Goal: Contribute content

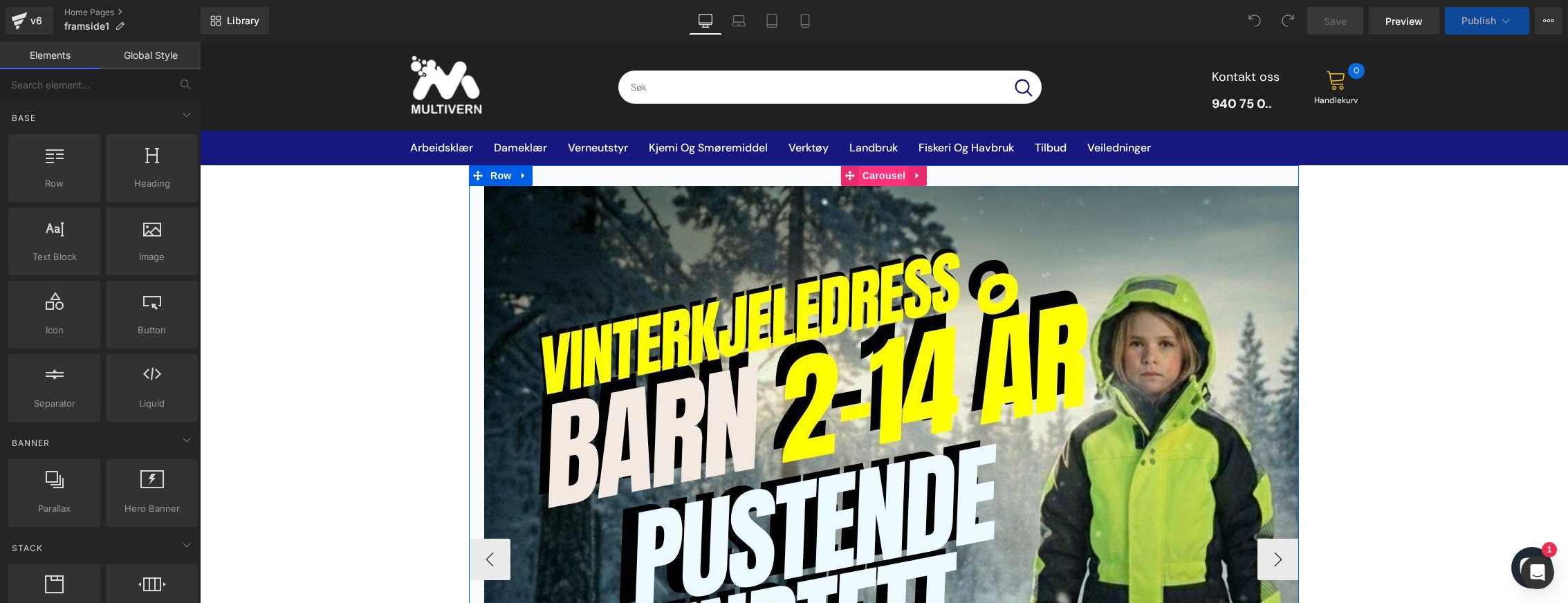
click at [886, 178] on span "Carousel" at bounding box center [884, 175] width 50 height 21
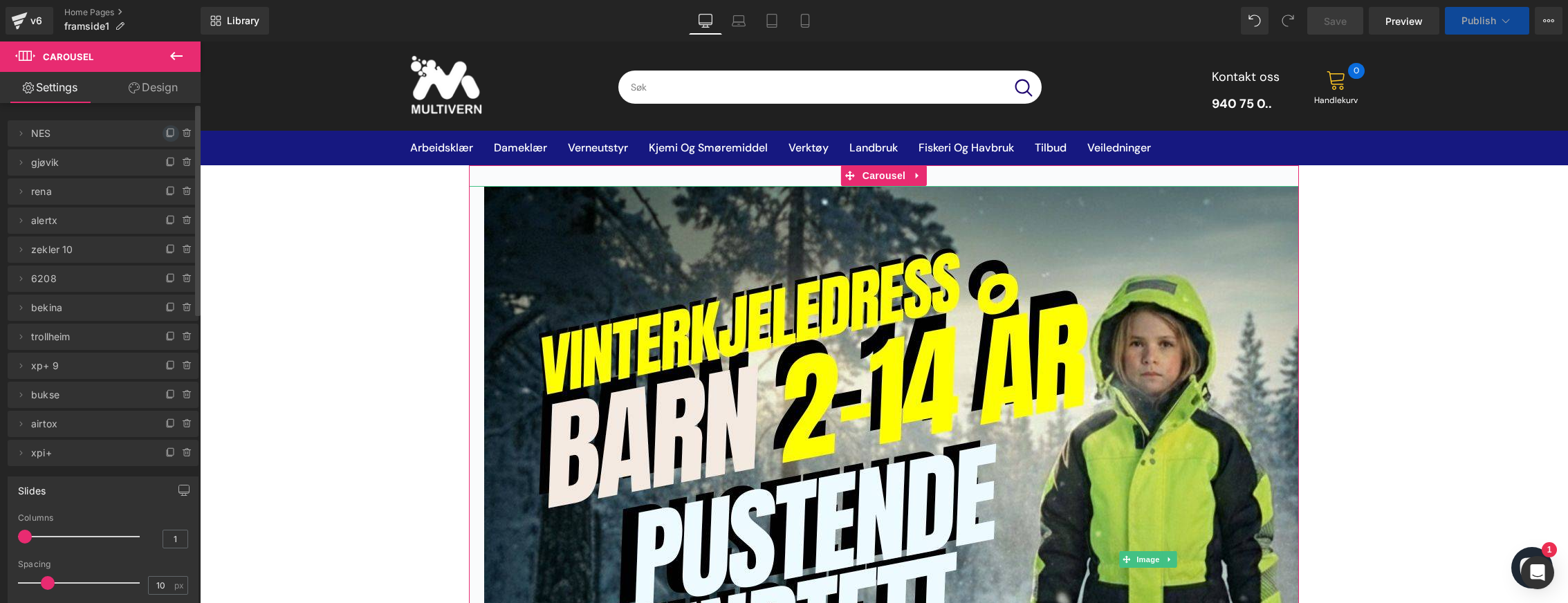
click at [165, 137] on icon at bounding box center [171, 133] width 11 height 11
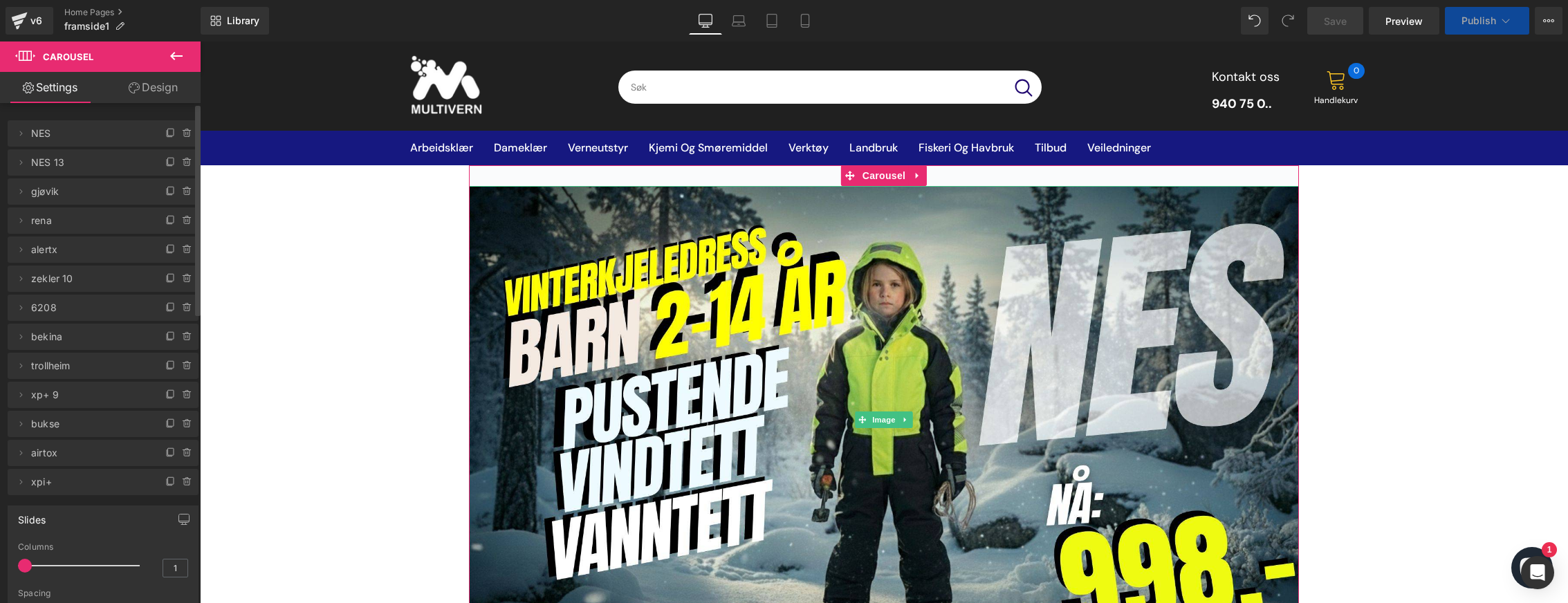
click at [59, 138] on span "NES" at bounding box center [89, 133] width 116 height 26
click at [59, 137] on span "NES" at bounding box center [89, 133] width 116 height 26
click at [28, 135] on span at bounding box center [20, 133] width 17 height 17
drag, startPoint x: 55, startPoint y: 183, endPoint x: 23, endPoint y: 183, distance: 32.0
click at [26, 184] on input "NES" at bounding box center [103, 187] width 171 height 23
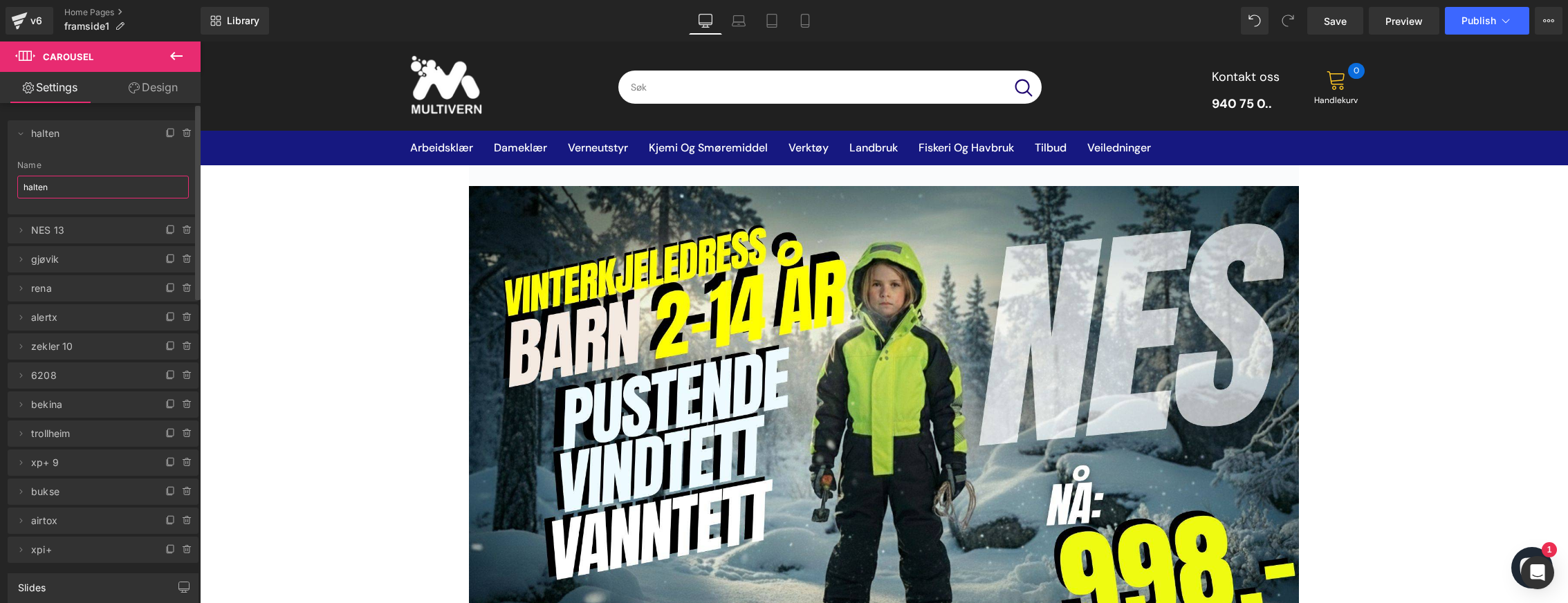
type input "halten"
click at [81, 162] on div "Name" at bounding box center [103, 165] width 171 height 10
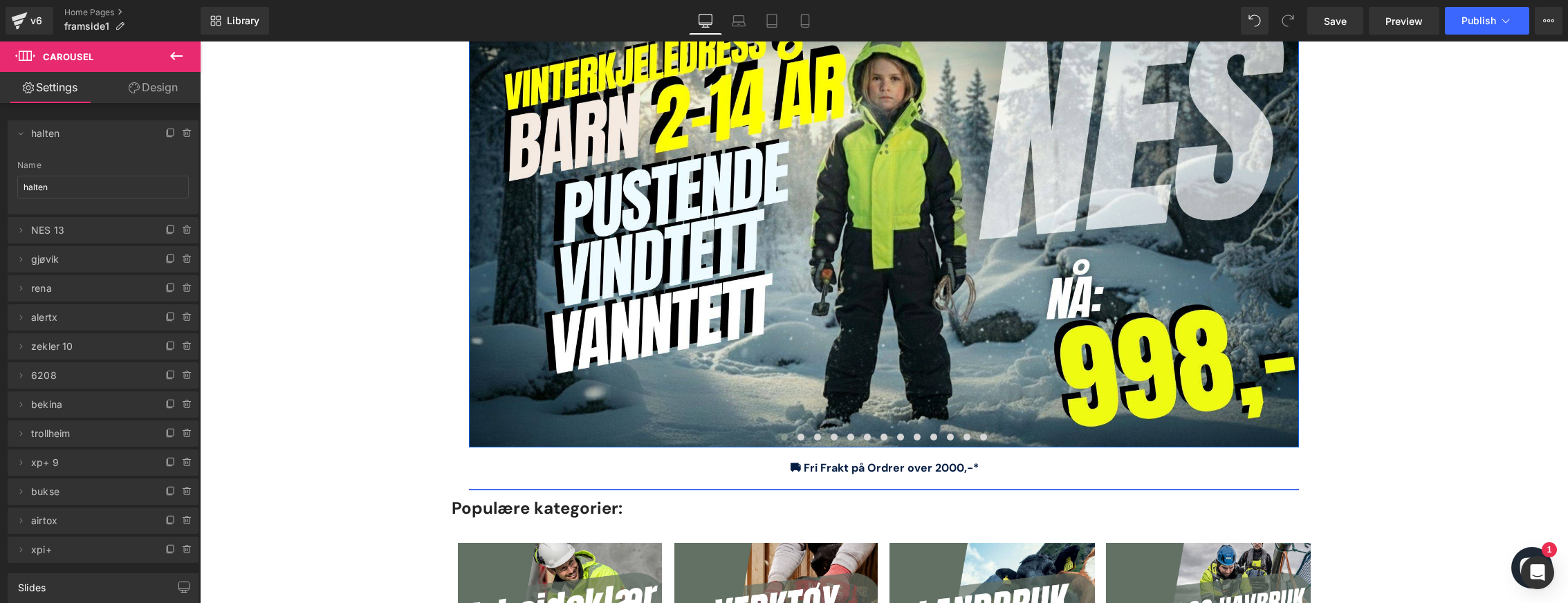
scroll to position [208, 0]
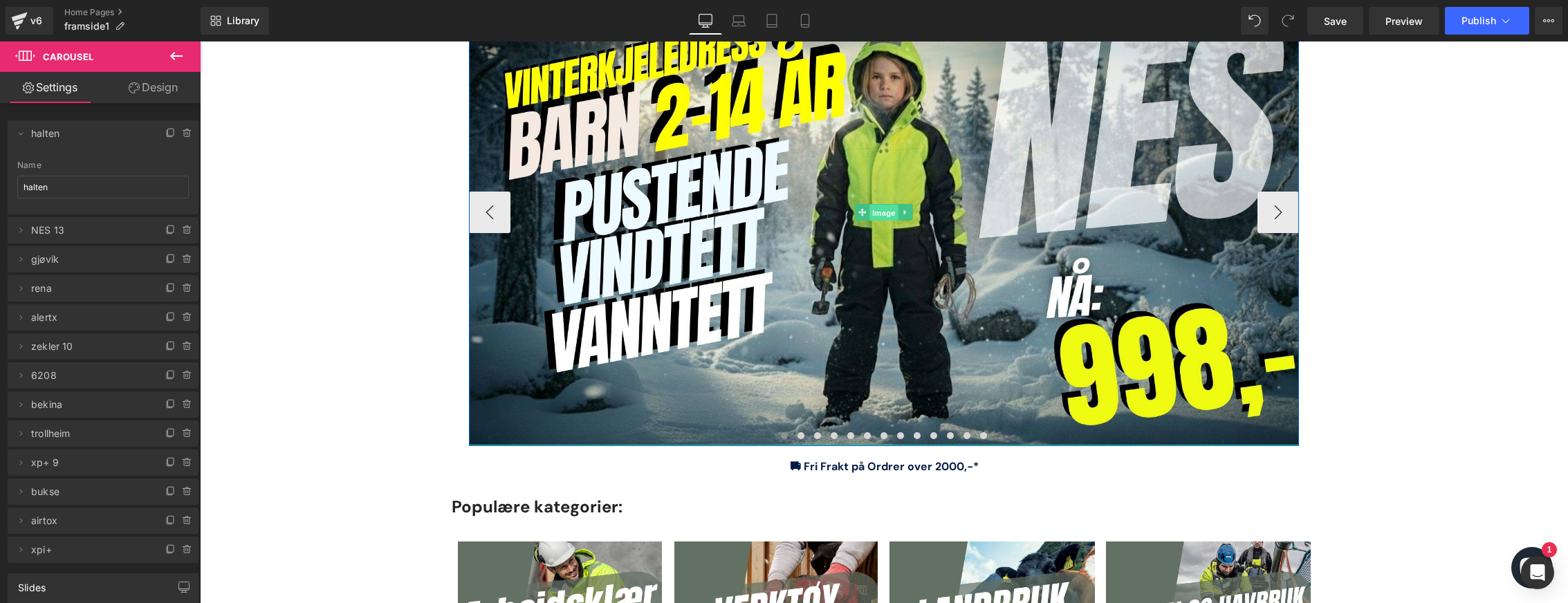
click at [886, 213] on span "Image" at bounding box center [884, 212] width 29 height 17
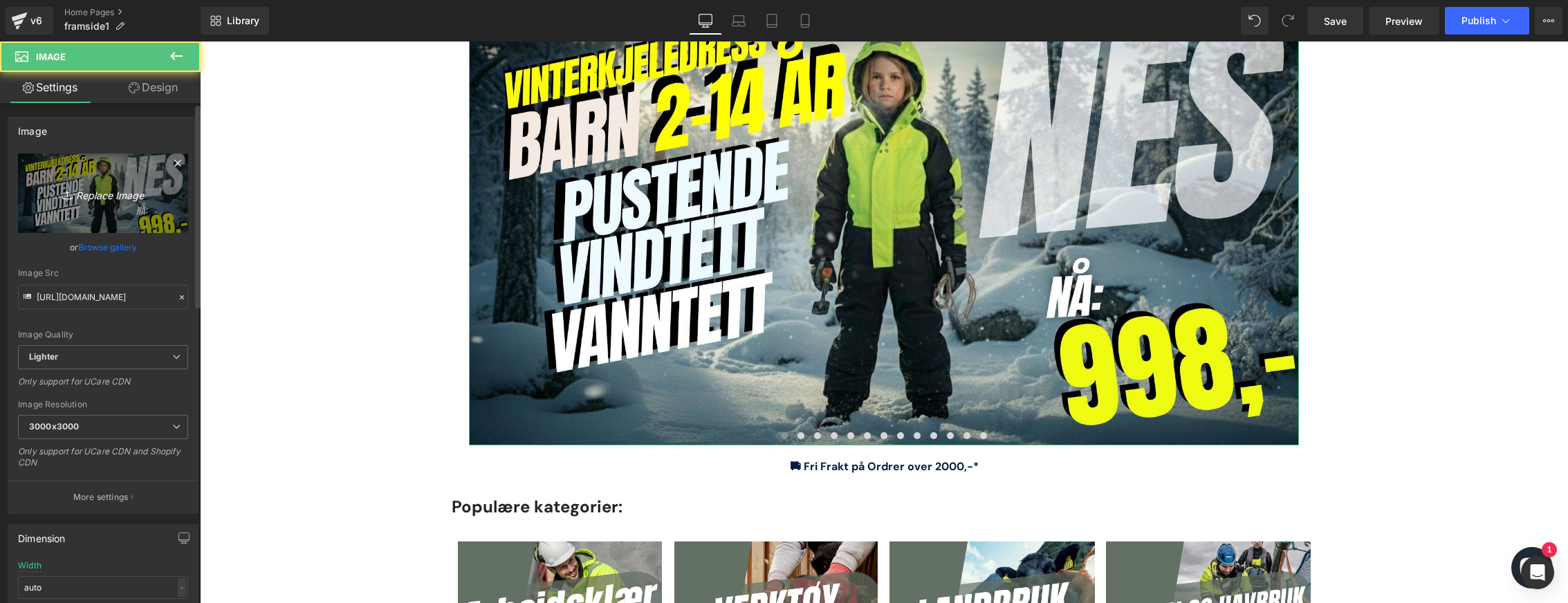
click at [75, 196] on icon "Replace Image" at bounding box center [103, 192] width 111 height 17
type input "C:\fakepath\høyde 19.05cm og bredde 33.87 cm (13).jpg"
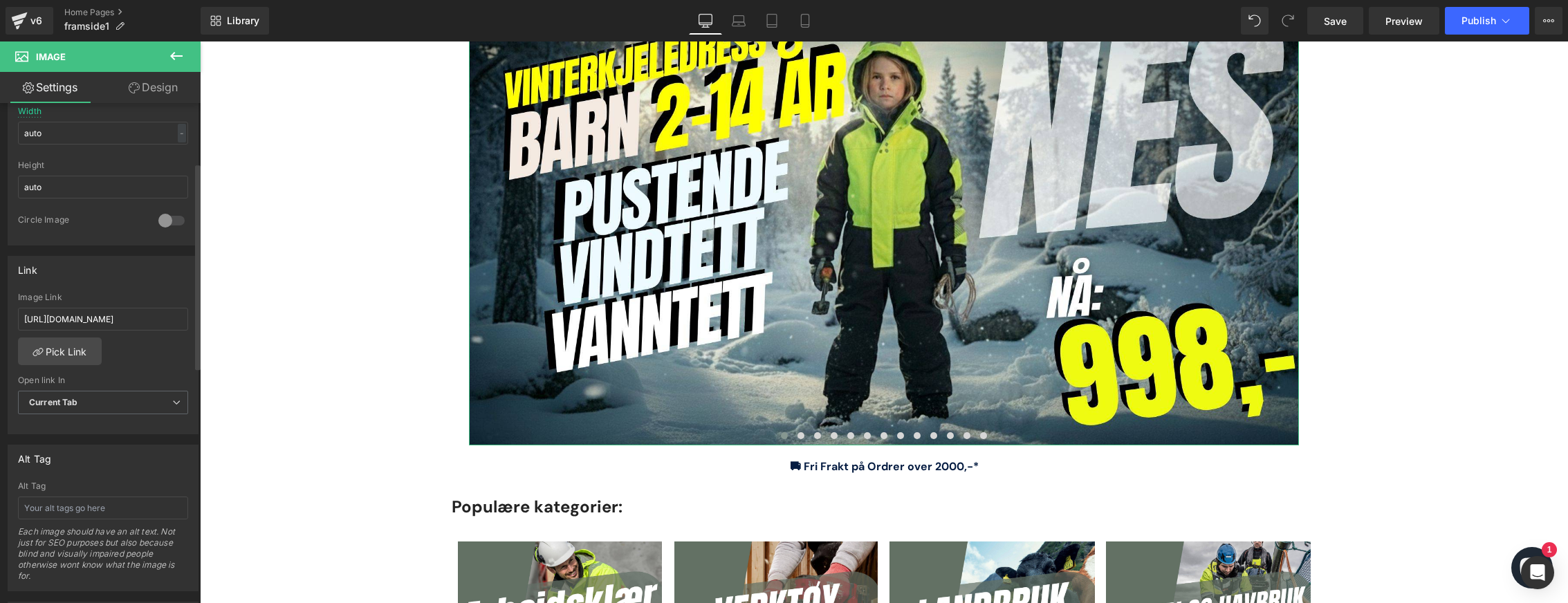
scroll to position [484, 0]
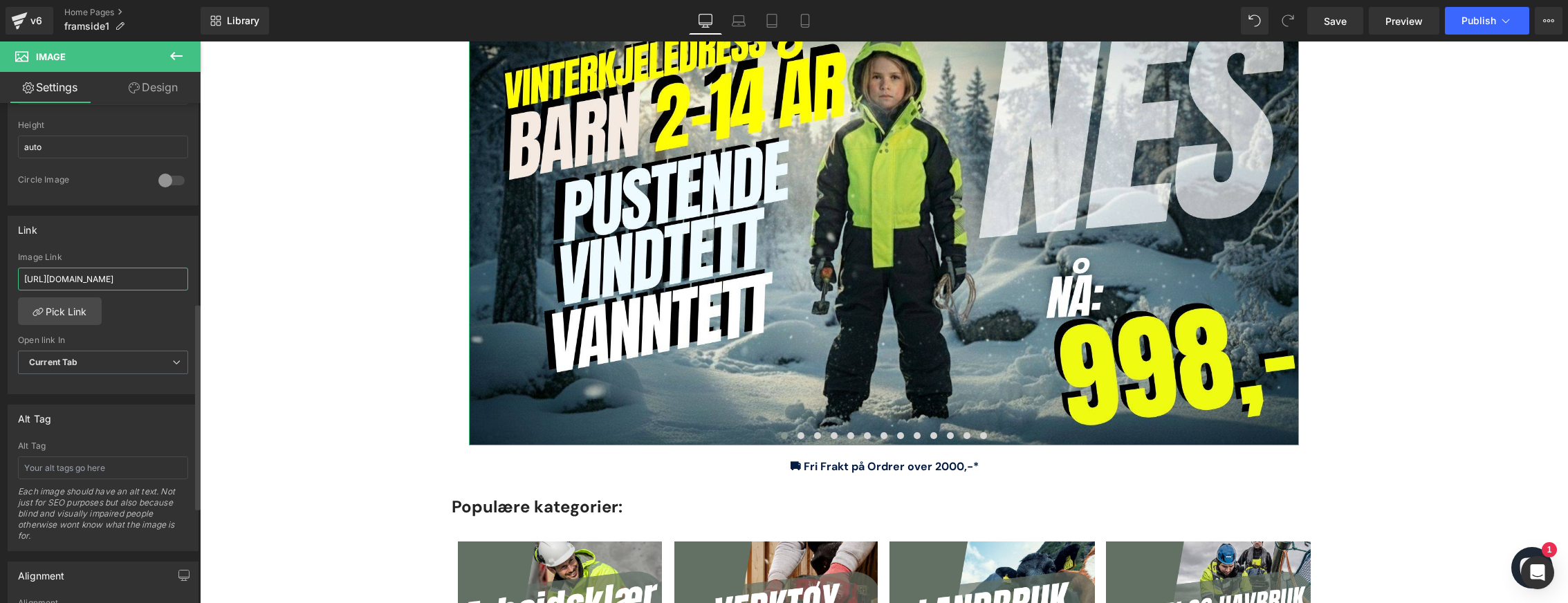
click at [108, 284] on input "[URL][DOMAIN_NAME]" at bounding box center [103, 279] width 170 height 23
paste input "kjeledress-halten-extreme-kl-3-2235015?_pos=2&_sid=dd91a4064"
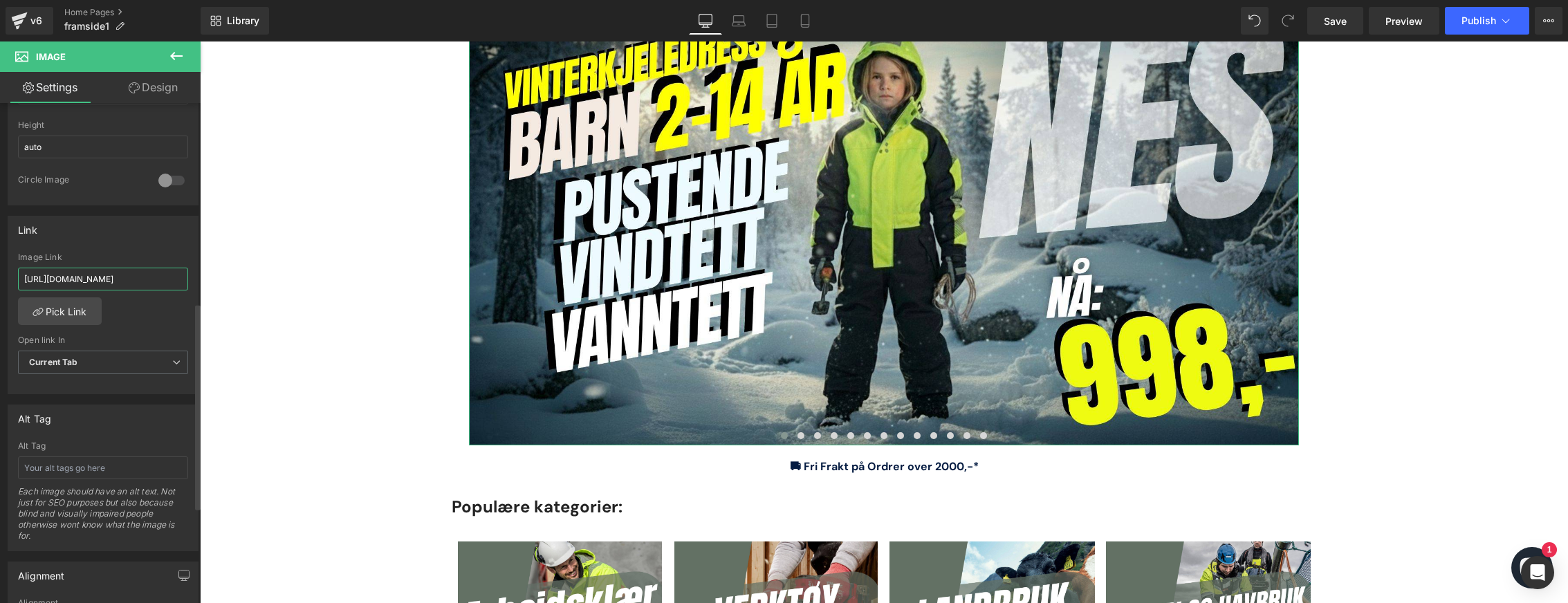
type input "[URL][DOMAIN_NAME]"
click at [112, 255] on div "Image Link" at bounding box center [103, 257] width 170 height 10
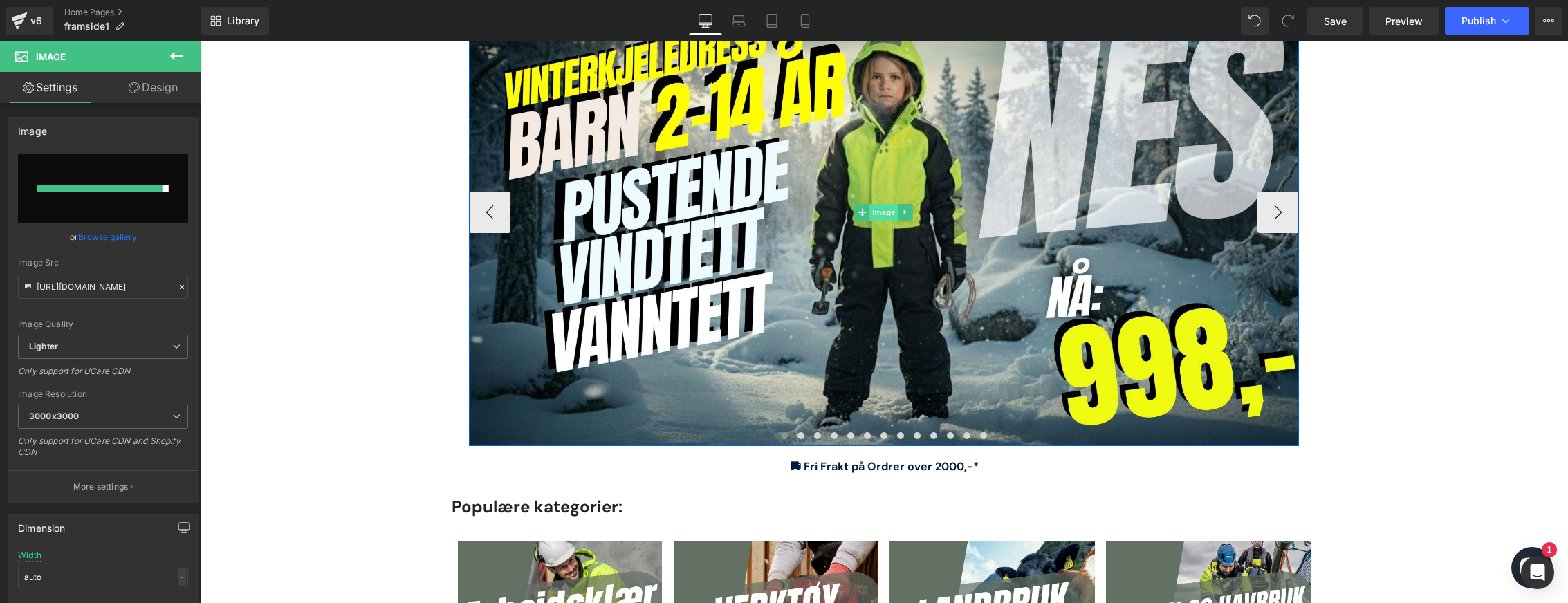
click at [874, 211] on span "Image" at bounding box center [884, 212] width 29 height 17
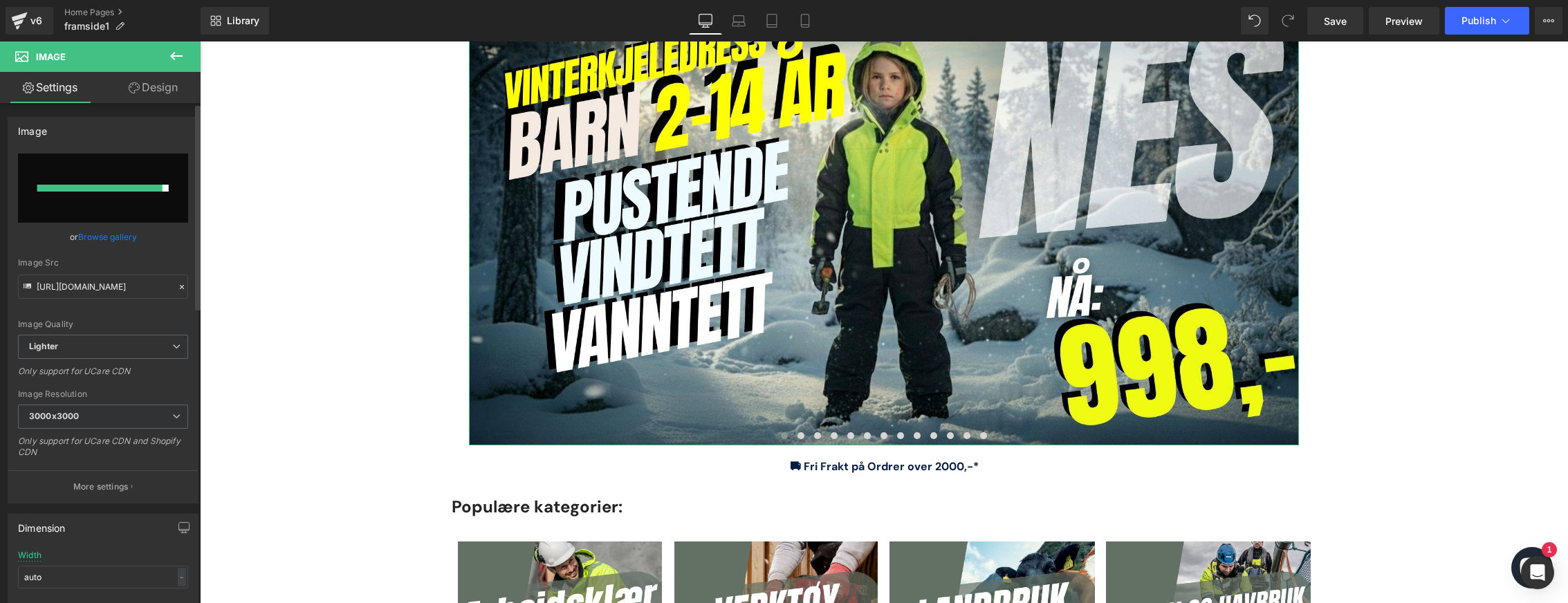
click at [120, 204] on input "file" at bounding box center [103, 188] width 170 height 70
type input "C:\fakepath\høyde 19.05cm og bredde 33.87 cm (14).jpg"
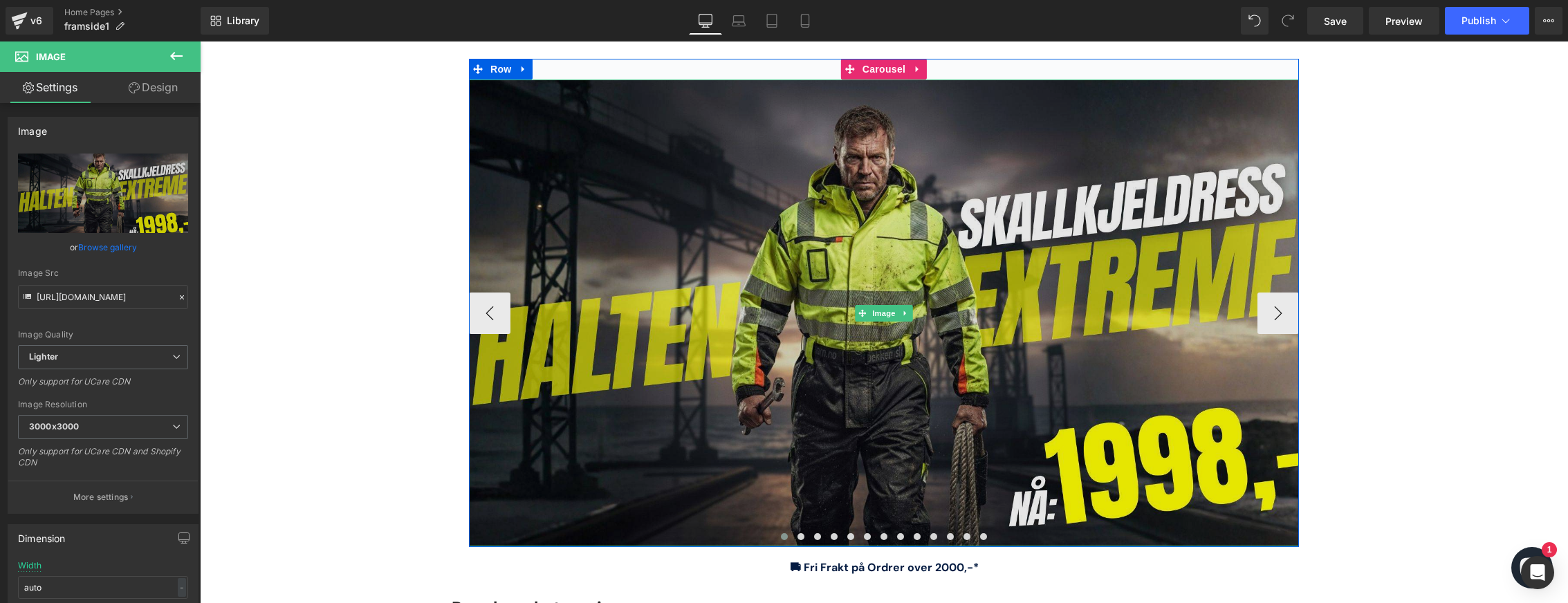
scroll to position [70, 0]
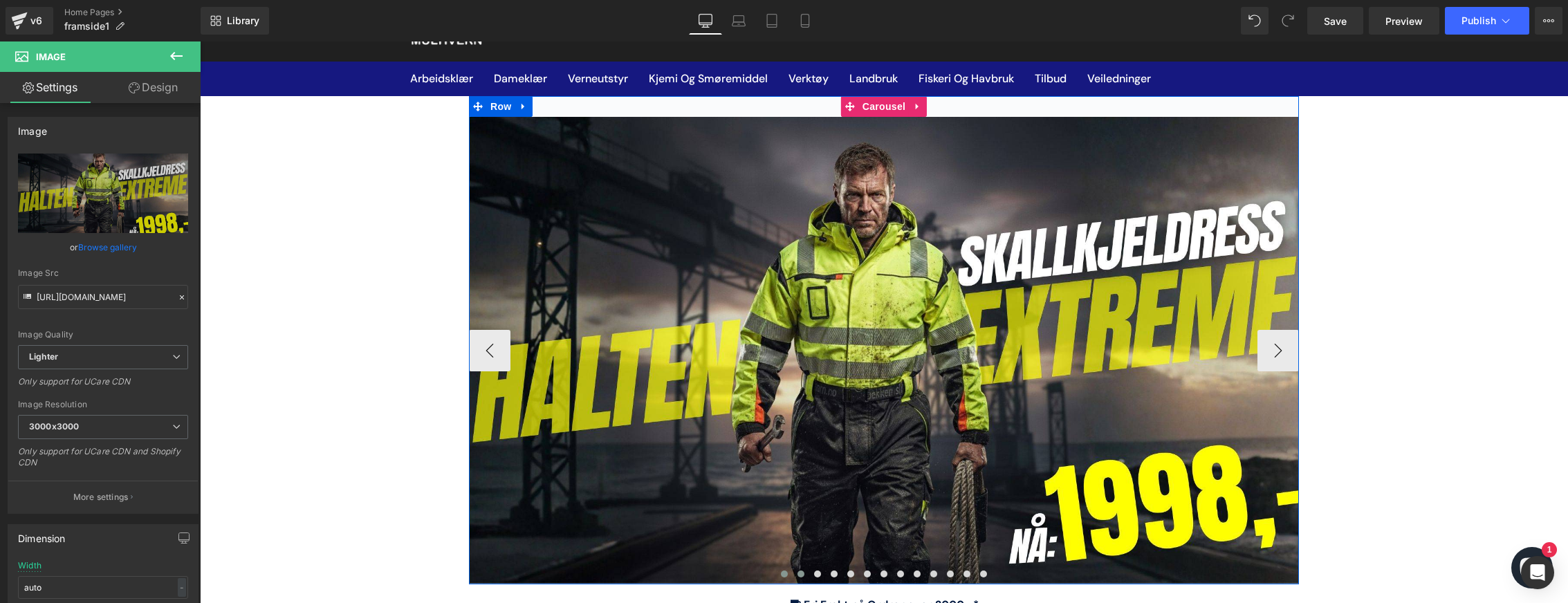
click at [800, 569] on button at bounding box center [801, 573] width 17 height 14
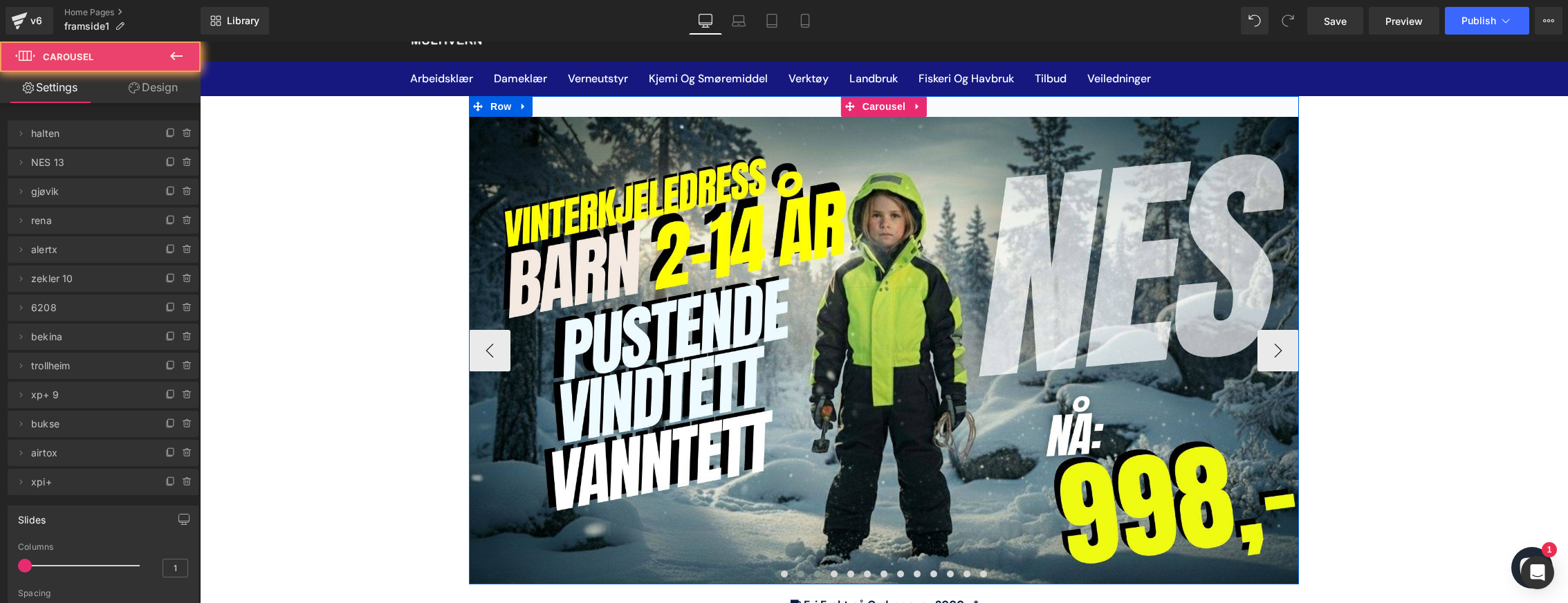
click at [814, 576] on span at bounding box center [818, 574] width 7 height 7
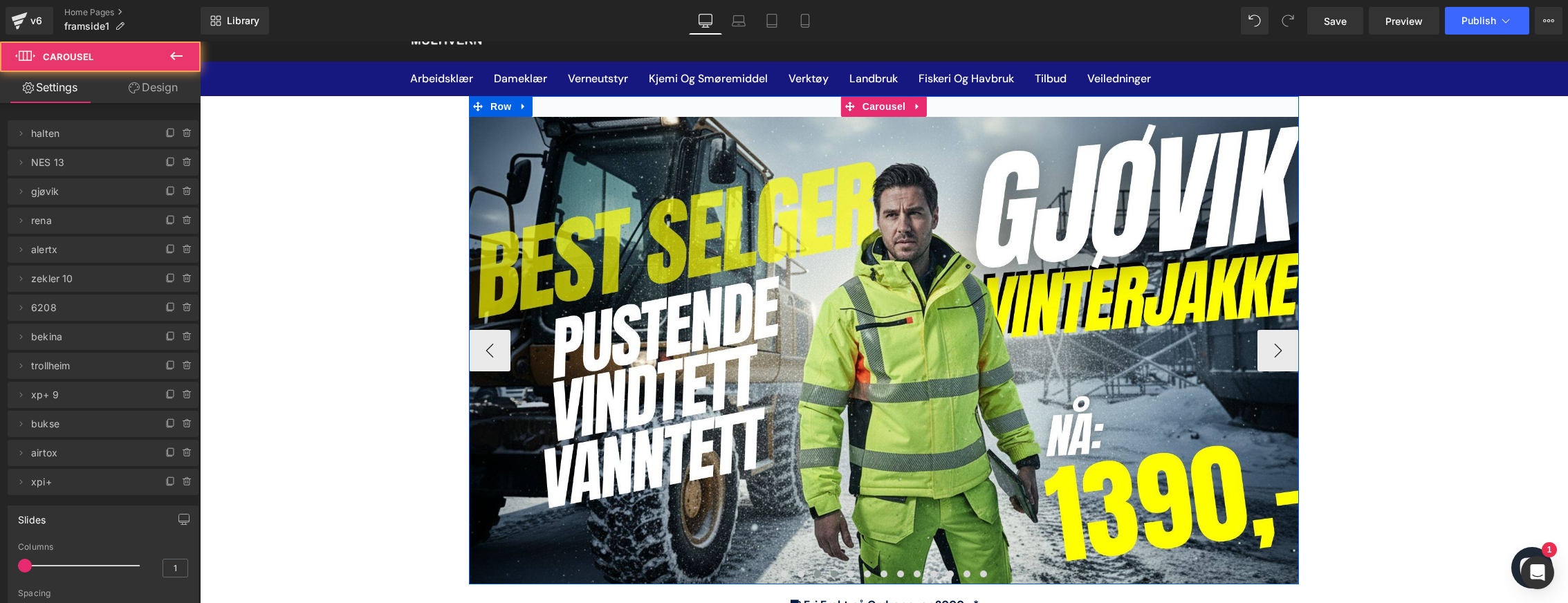
click at [826, 576] on button at bounding box center [834, 573] width 17 height 14
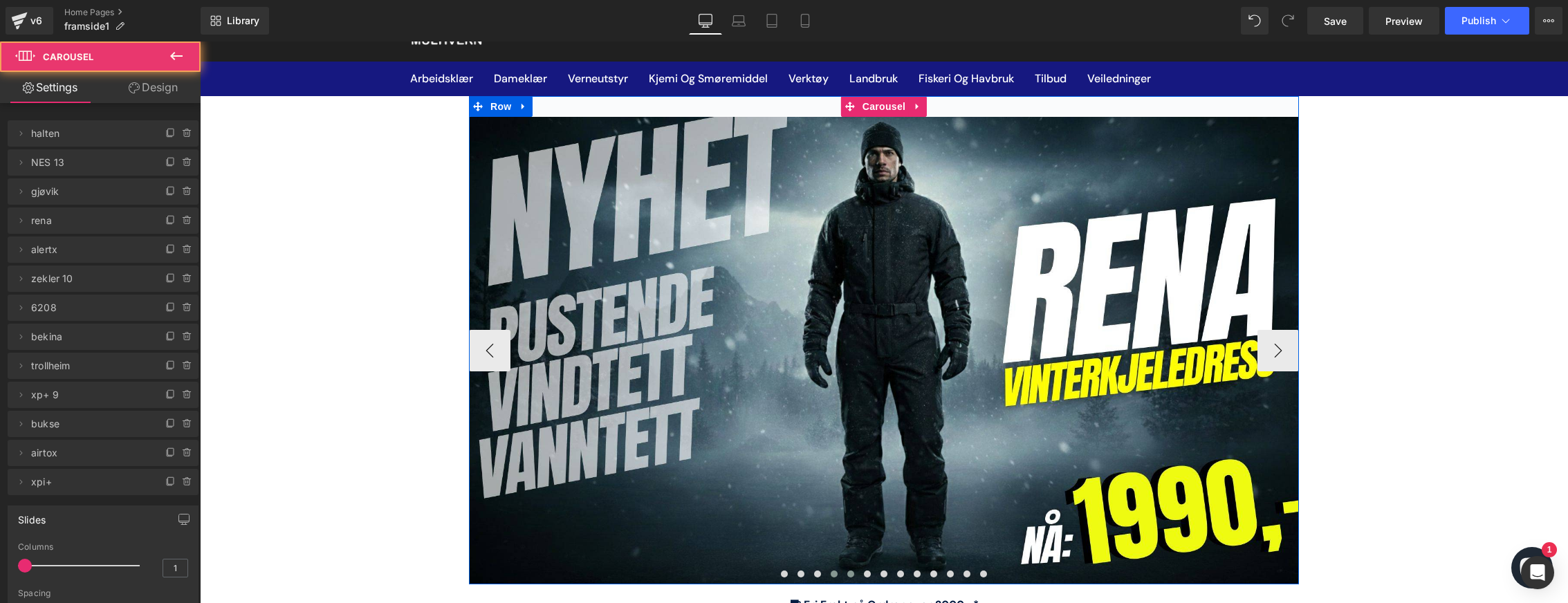
click at [843, 577] on button at bounding box center [851, 573] width 17 height 14
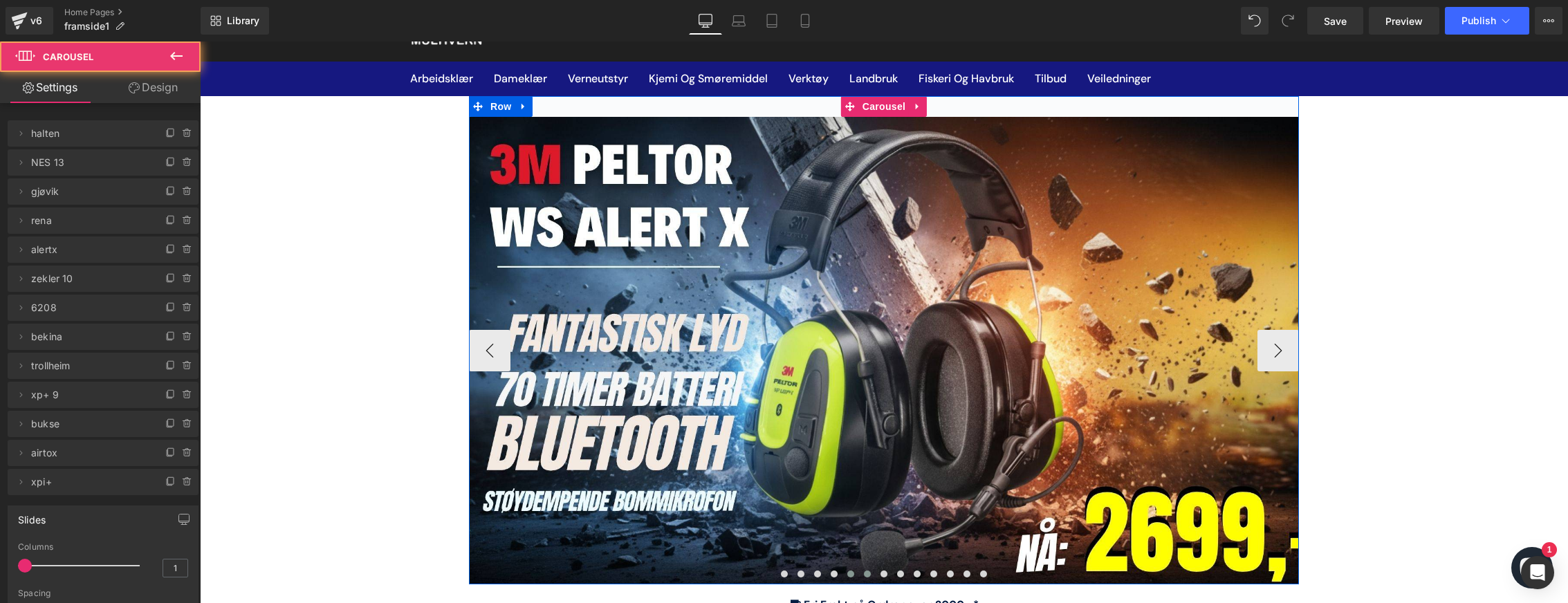
click at [862, 579] on button at bounding box center [867, 573] width 17 height 14
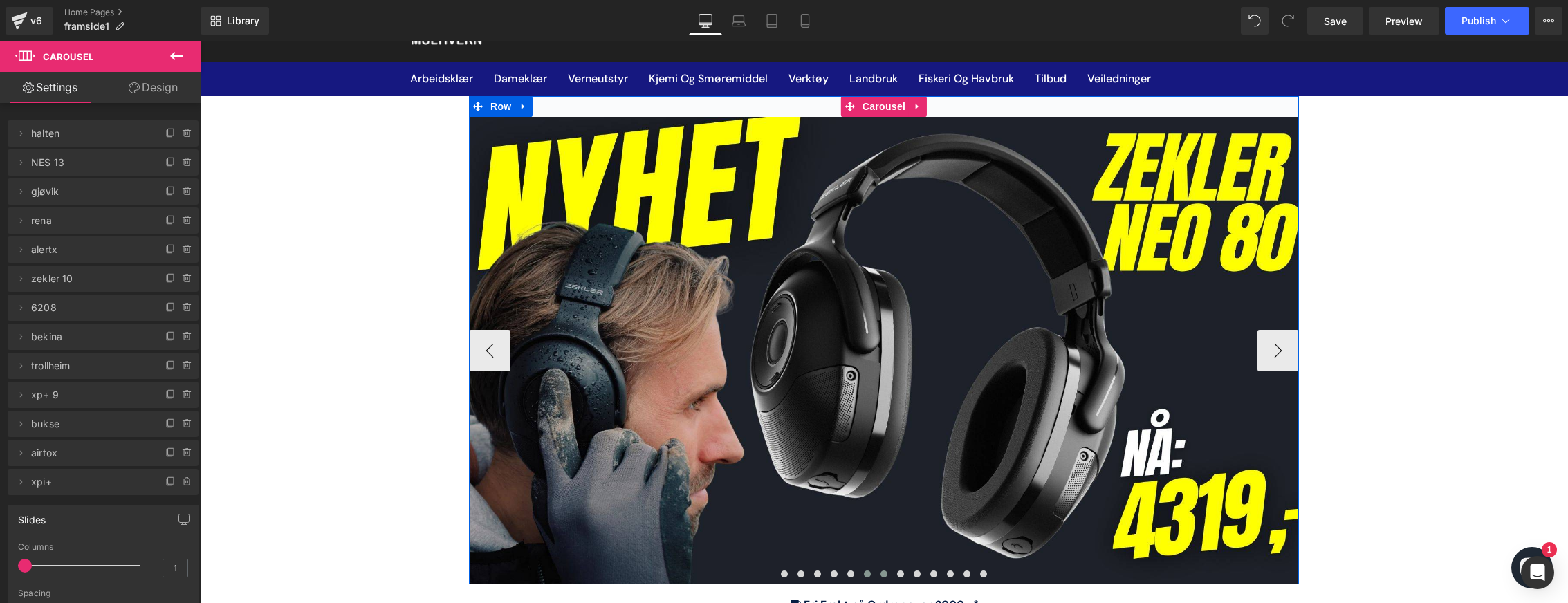
click at [881, 573] on span at bounding box center [884, 574] width 7 height 7
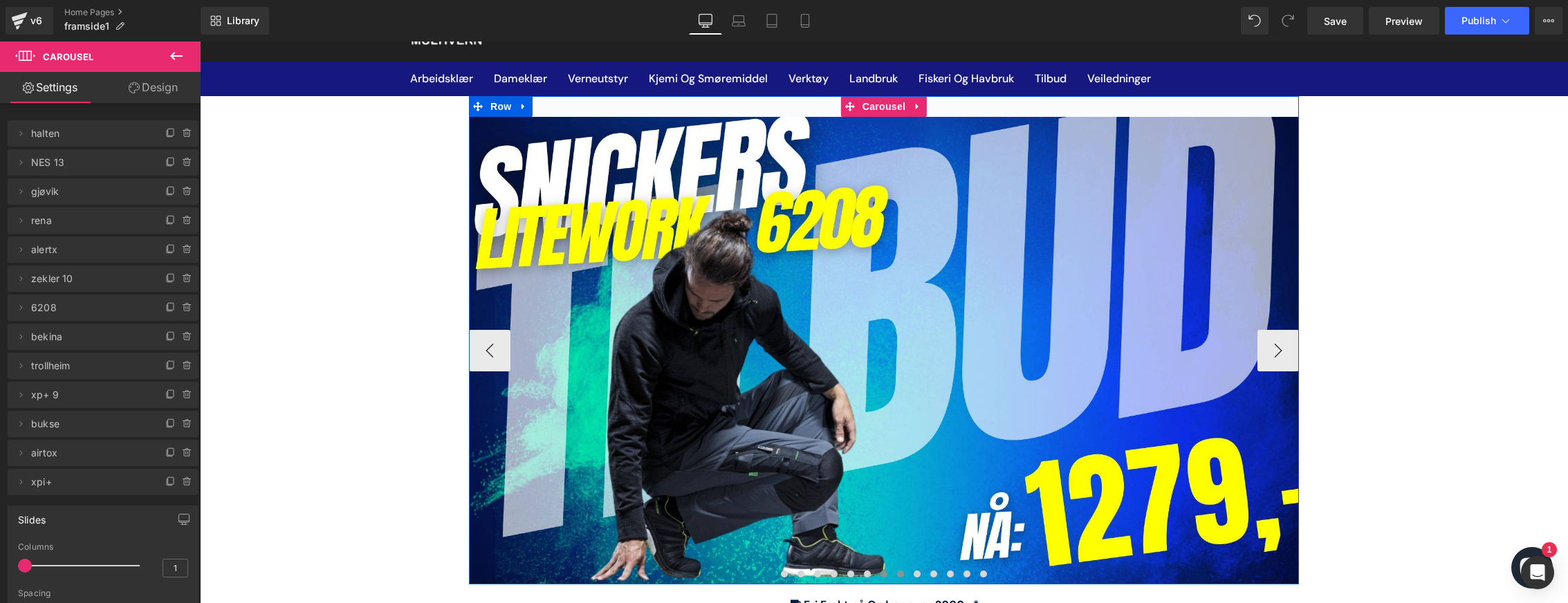
click at [897, 571] on span at bounding box center [900, 574] width 7 height 7
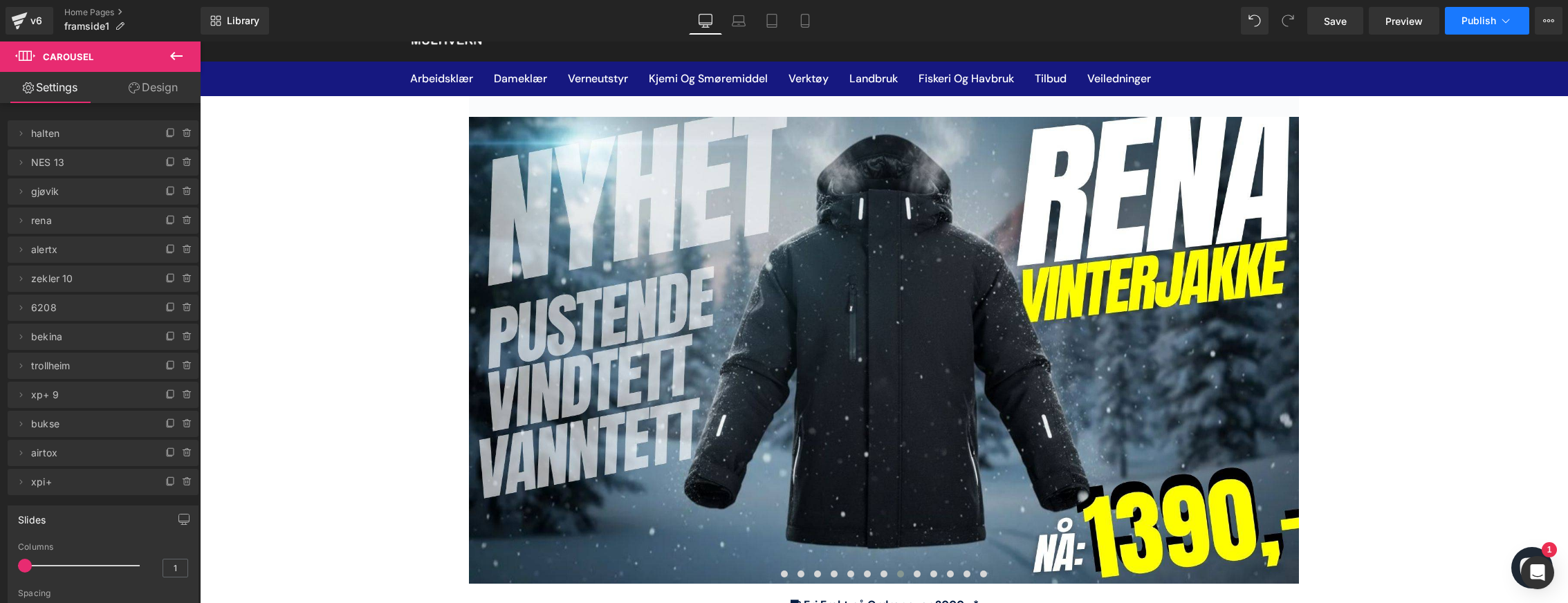
click at [1494, 23] on span "Publish" at bounding box center [1478, 21] width 35 height 11
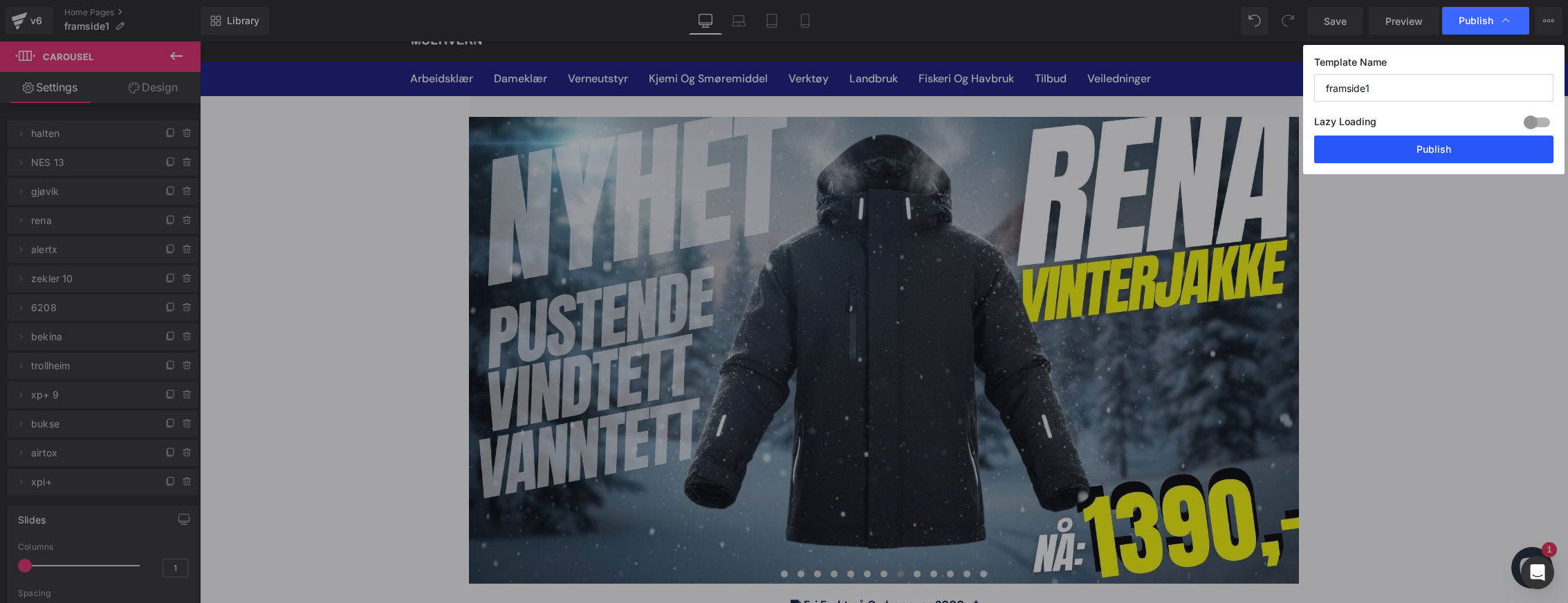
drag, startPoint x: 1430, startPoint y: 155, endPoint x: 1019, endPoint y: 303, distance: 436.8
click at [1430, 155] on button "Publish" at bounding box center [1434, 150] width 239 height 27
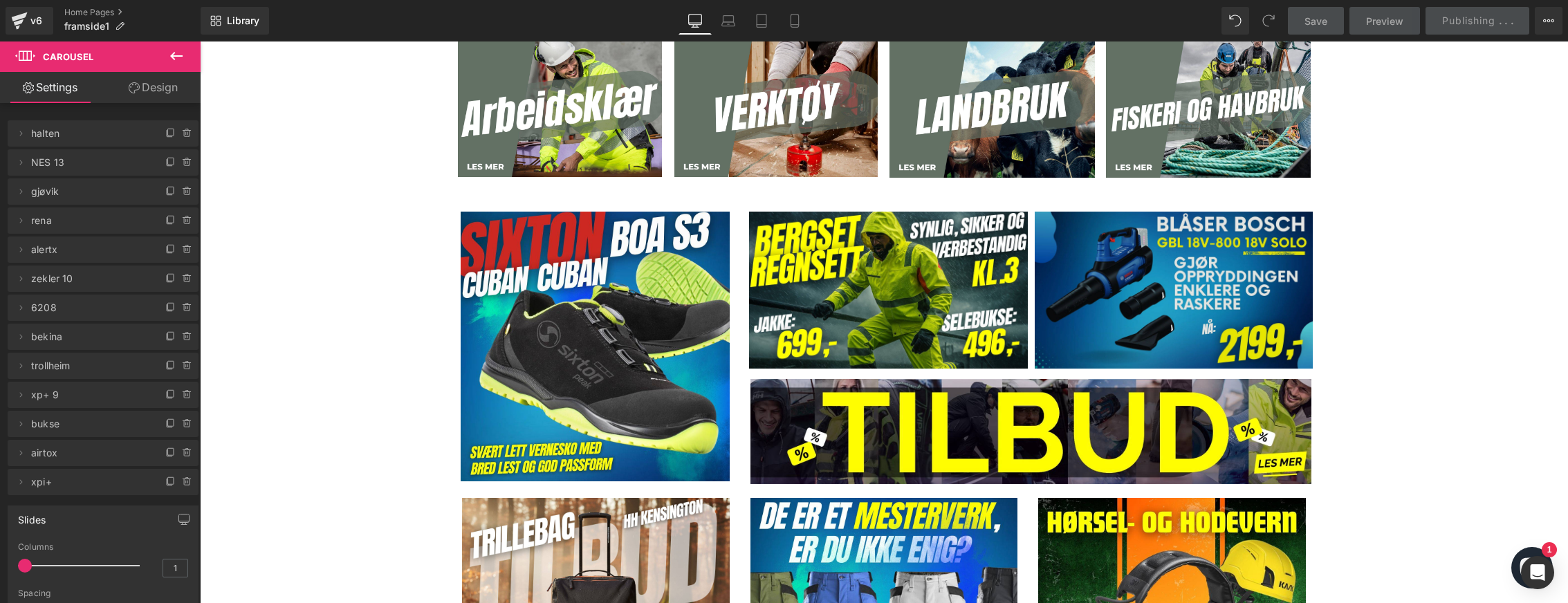
scroll to position [761, 0]
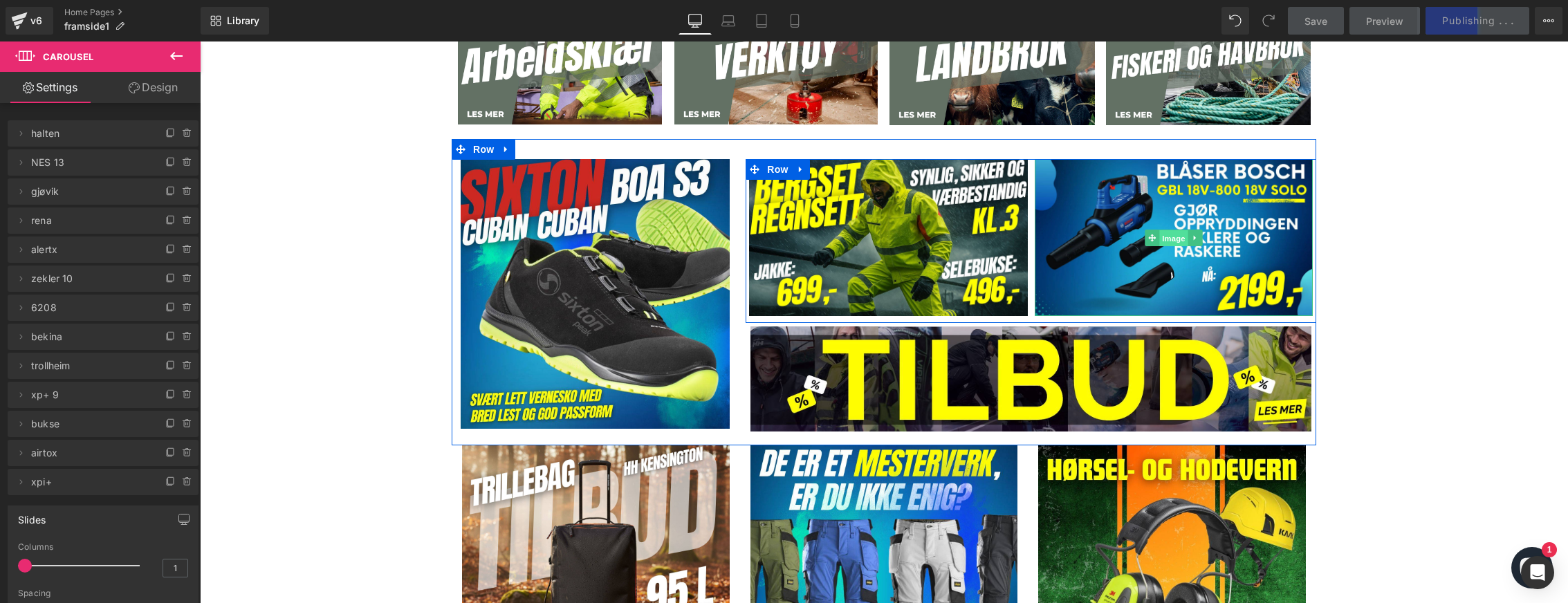
click at [1161, 242] on span "Image" at bounding box center [1173, 238] width 29 height 17
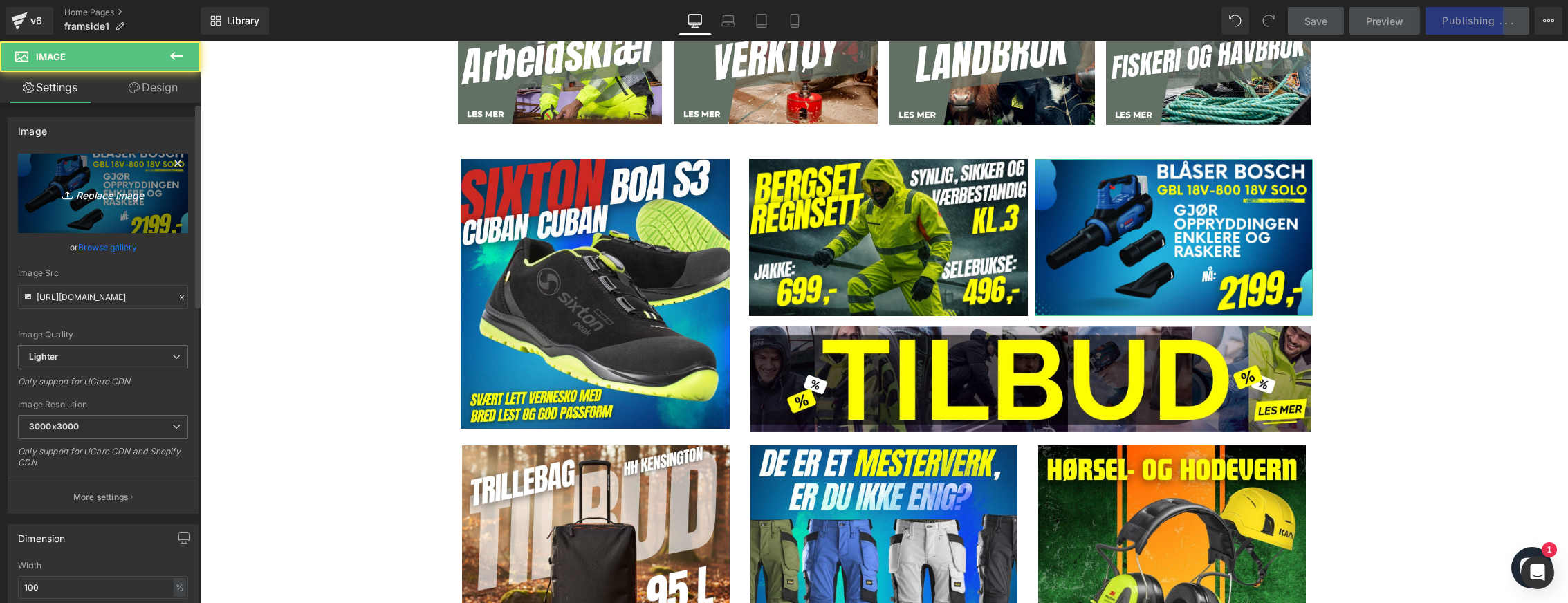
click at [118, 201] on icon "Replace Image" at bounding box center [103, 192] width 111 height 17
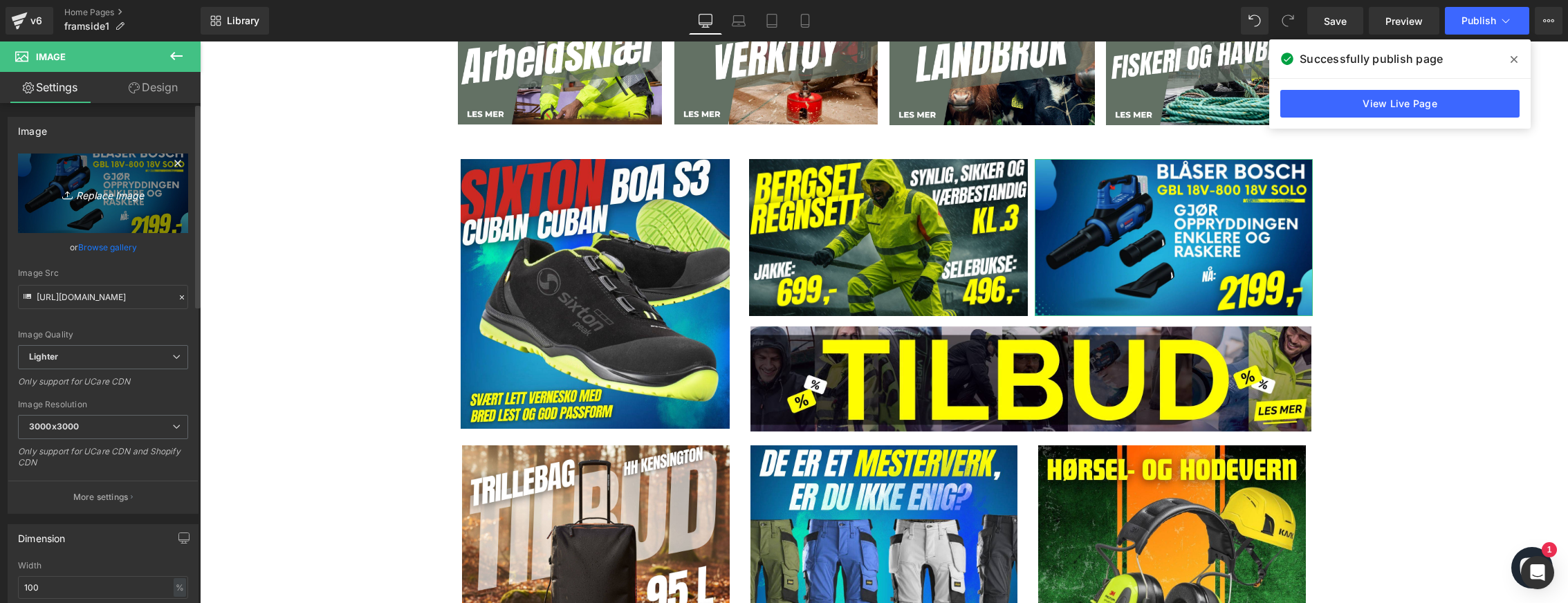
type input "C:\fakepath\høyde 19.05cm og bredde 33.87 cm (12).jpg"
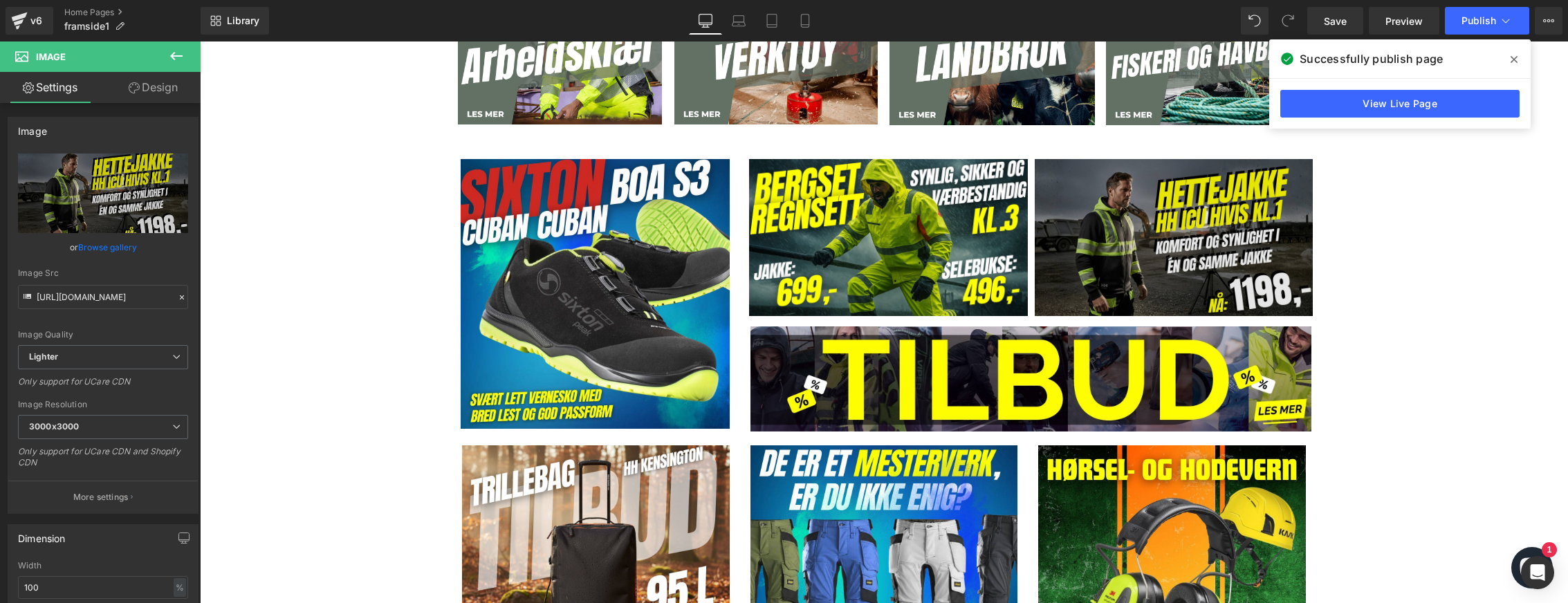
click at [1175, 262] on img at bounding box center [1173, 237] width 278 height 156
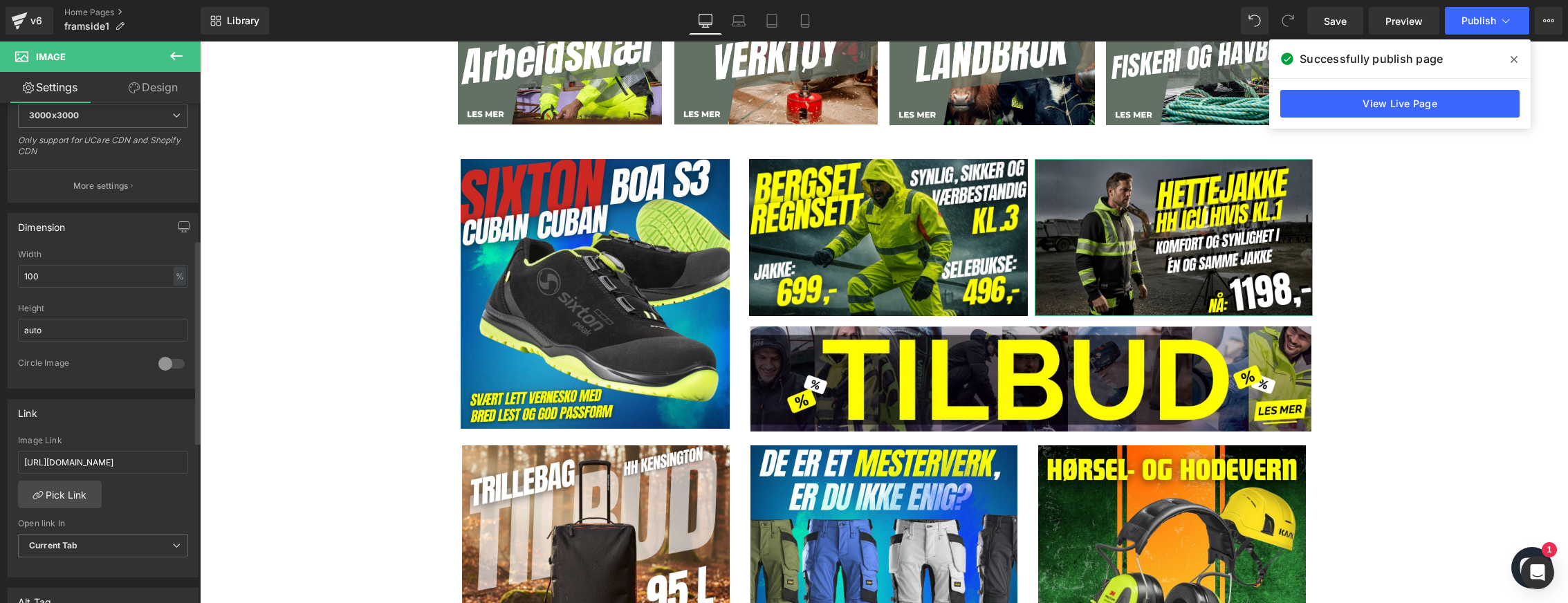
scroll to position [346, 0]
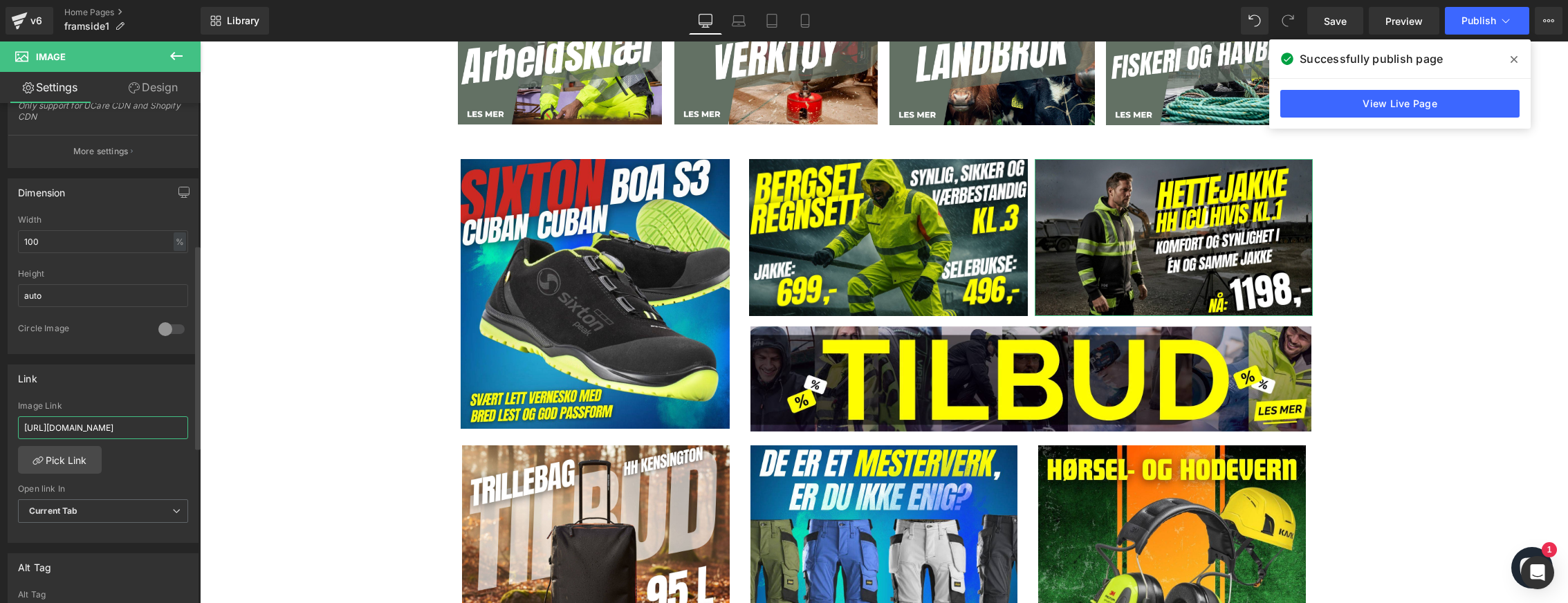
click at [101, 434] on input "[URL][DOMAIN_NAME]" at bounding box center [103, 428] width 170 height 23
paste input "hettejakke-hh%C2%AE-[MEDICAL_DATA]-hivis-kl-1-79273?_pos=1&_sid=4643167d8&_ss=r"
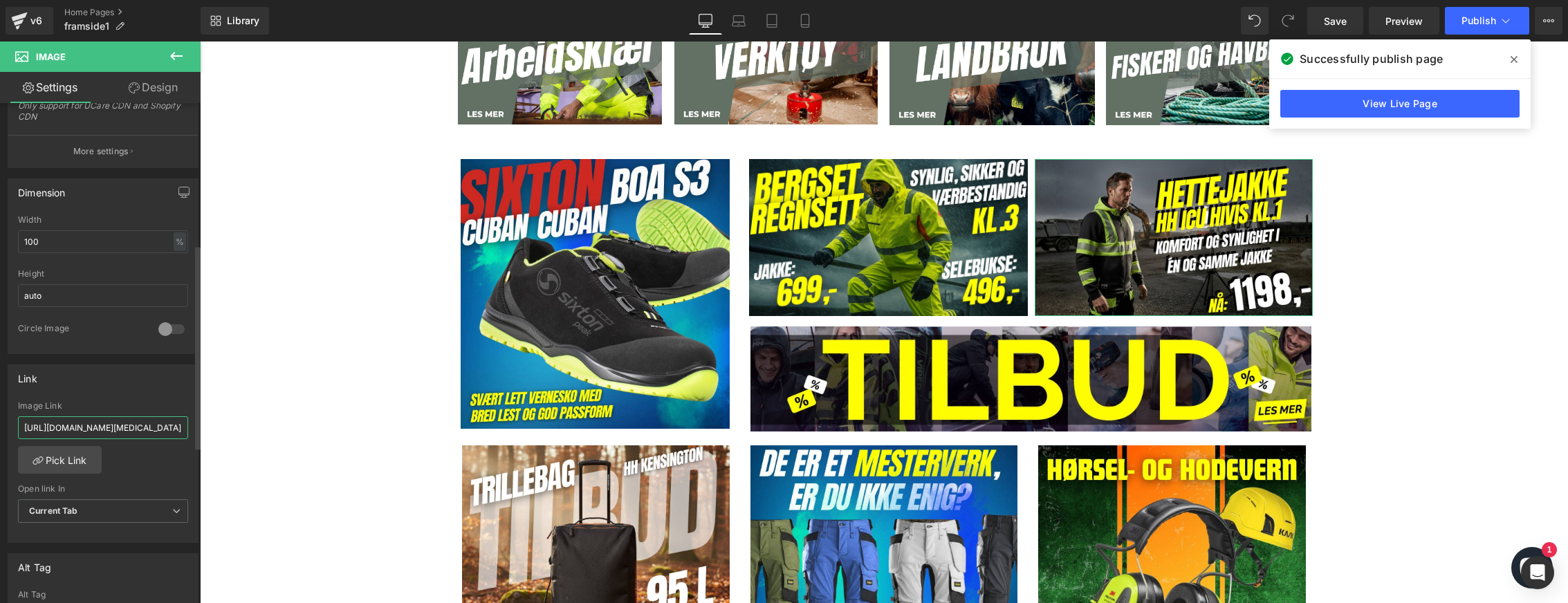
type input "[URL][DOMAIN_NAME][MEDICAL_DATA]"
click at [123, 391] on div "Link [URL][DOMAIN_NAME] Image Link [URL][DOMAIN_NAME][MEDICAL_DATA] Pick Link C…" at bounding box center [103, 454] width 191 height 179
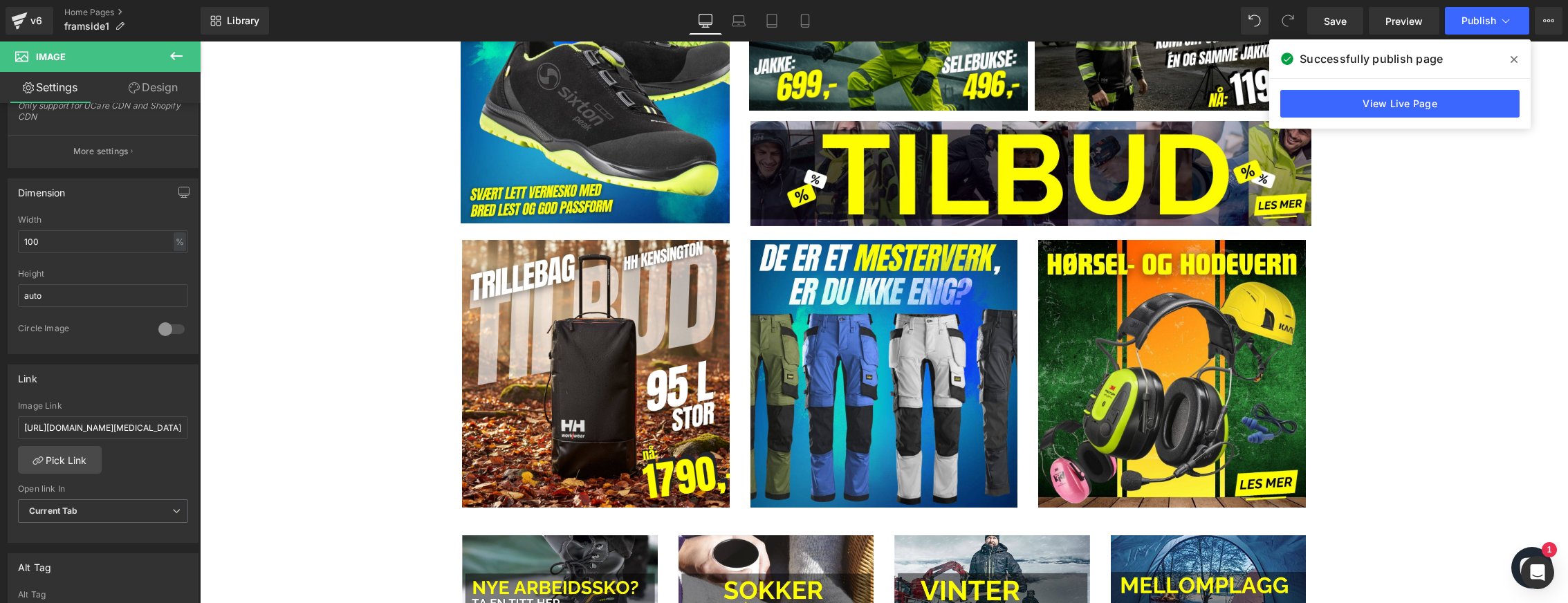
scroll to position [968, 0]
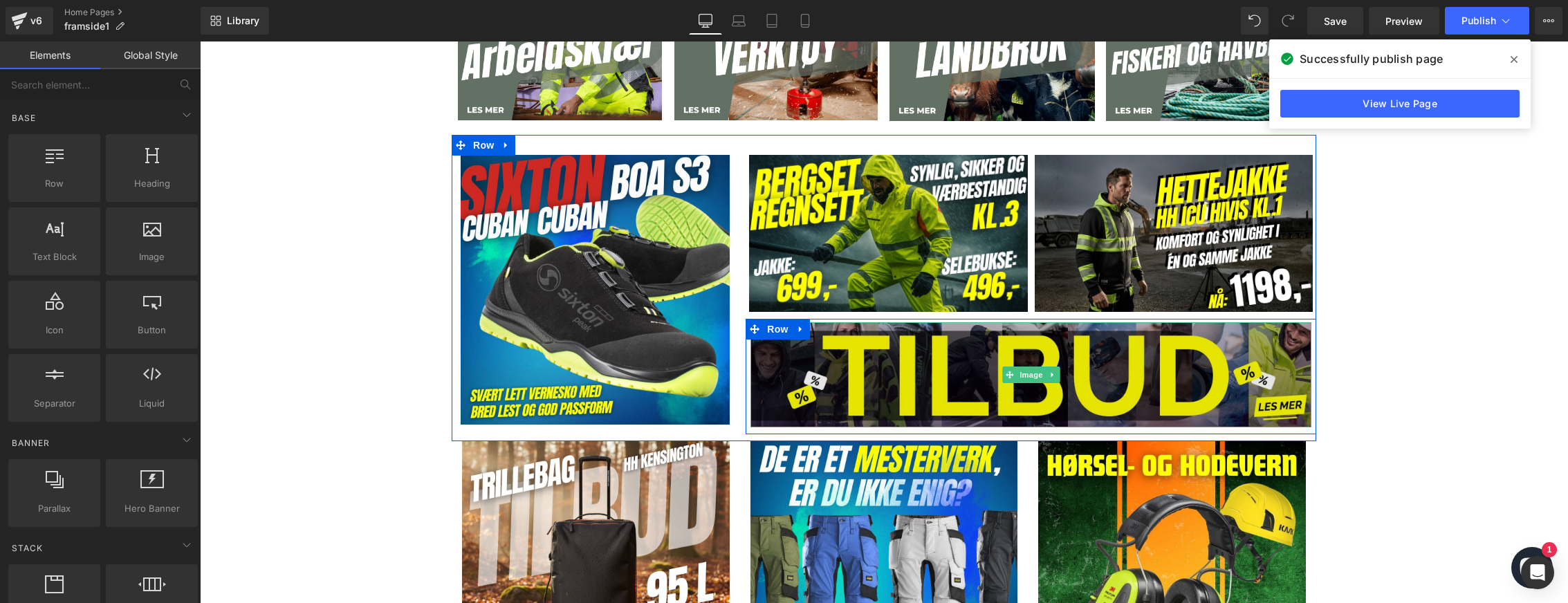
scroll to position [761, 0]
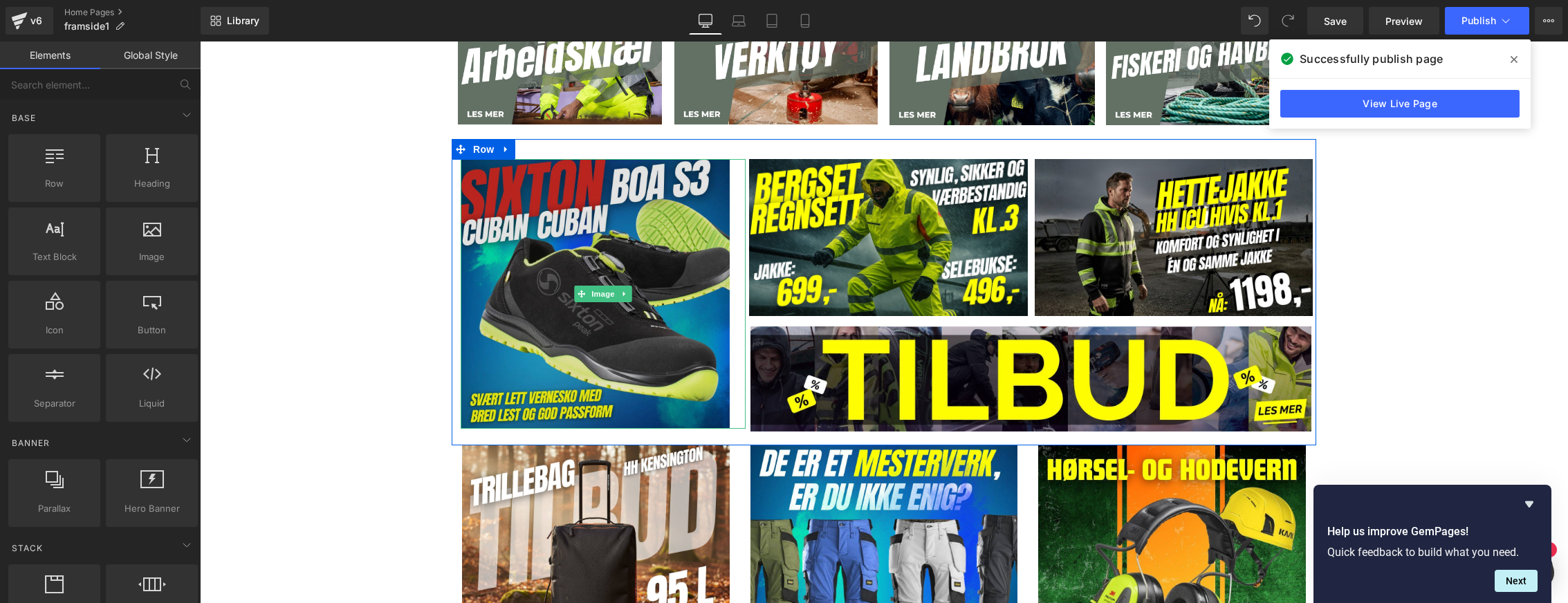
click at [606, 251] on img at bounding box center [603, 293] width 285 height 269
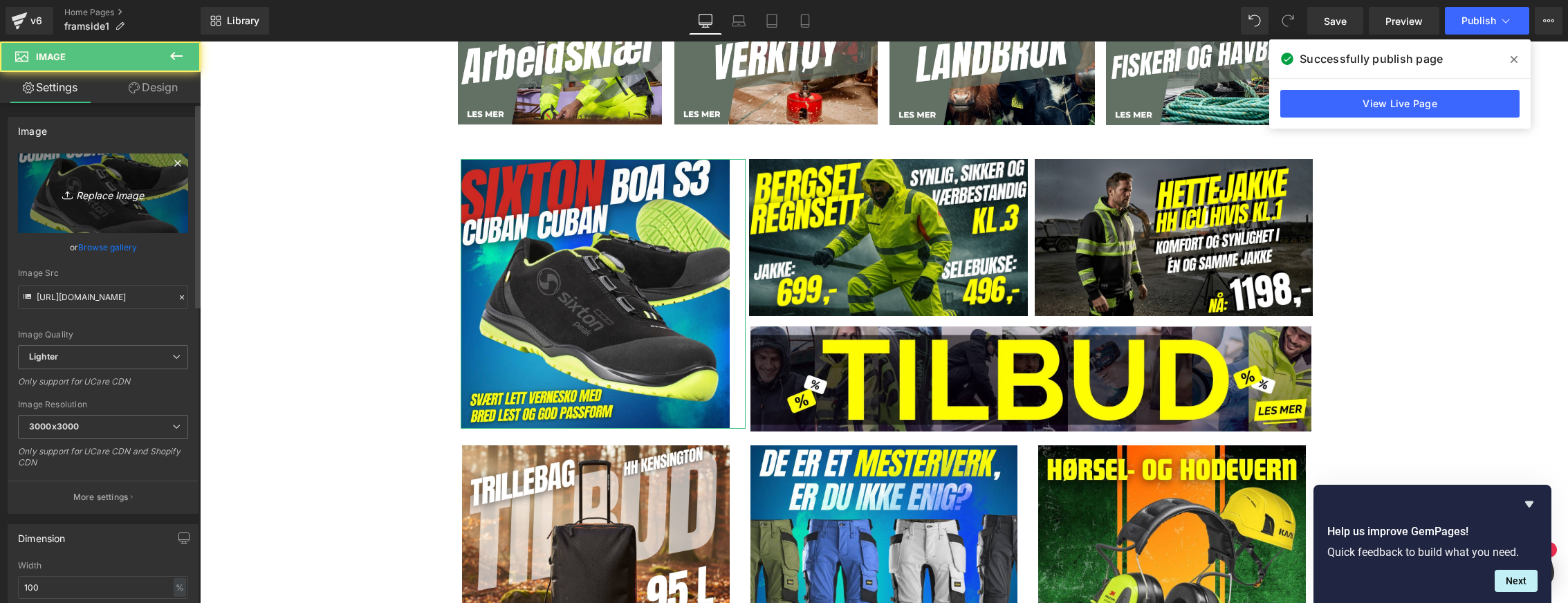
click at [129, 207] on link "Replace Image" at bounding box center [103, 193] width 170 height 79
type input "C:\fakepath\rena (7).jpg"
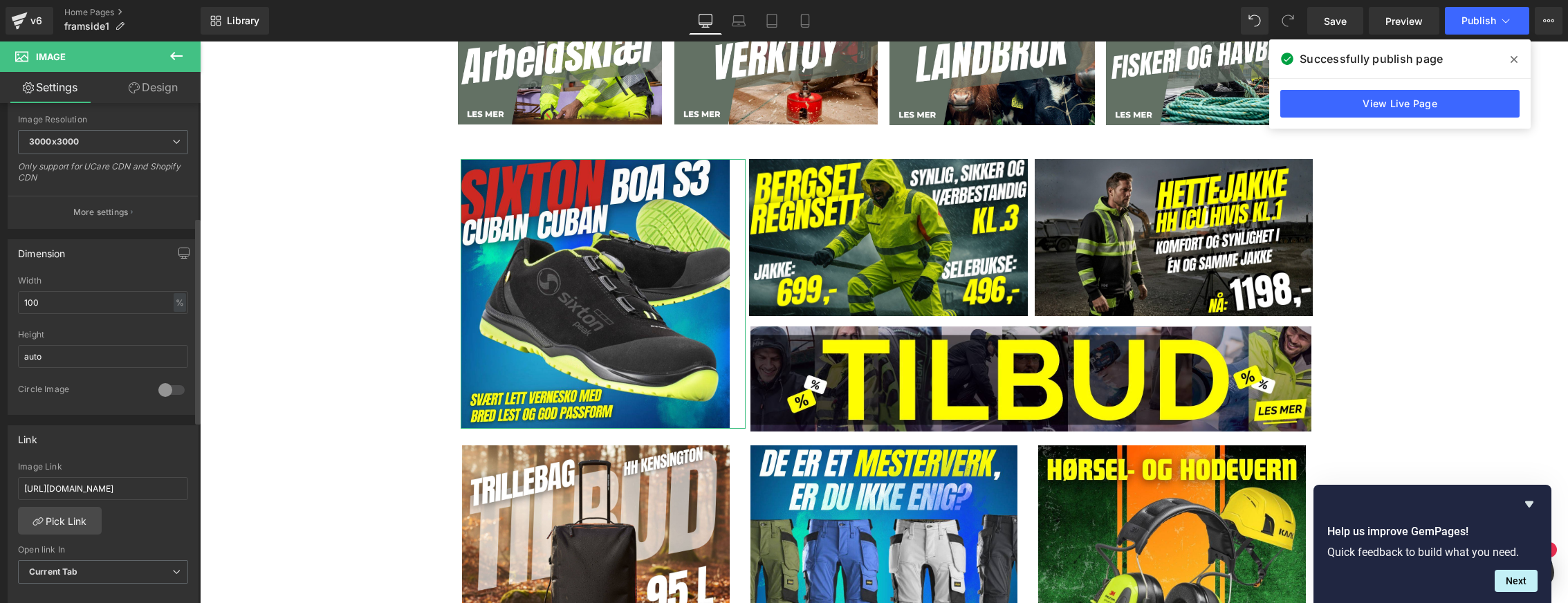
scroll to position [276, 0]
click at [113, 494] on input "[URL][DOMAIN_NAME]" at bounding box center [103, 487] width 170 height 23
paste input "interjakke-bs-barn-nes-676561?_pos=1&_sid=d0875ec56"
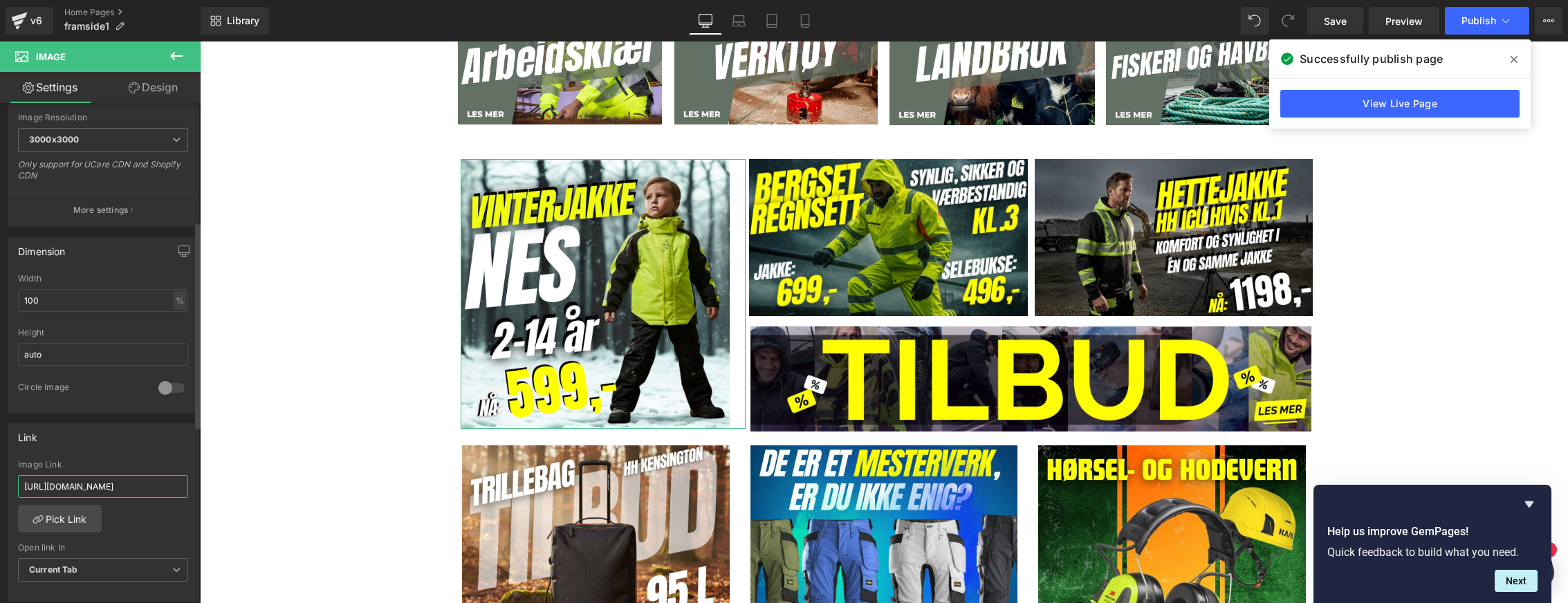
scroll to position [0, 251]
type input "[URL][DOMAIN_NAME]"
click at [122, 453] on div "Link [URL][DOMAIN_NAME] Image Link [URL][DOMAIN_NAME] Pick Link Current Tab New…" at bounding box center [103, 512] width 191 height 179
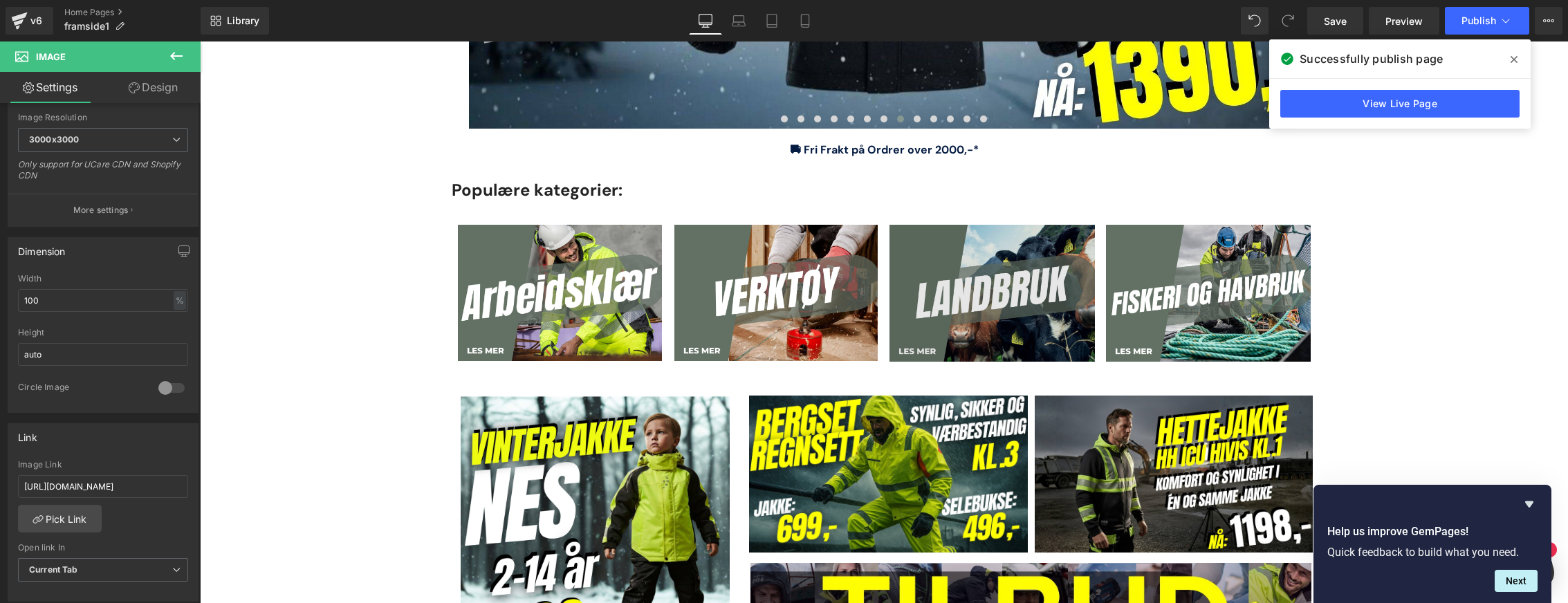
scroll to position [484, 0]
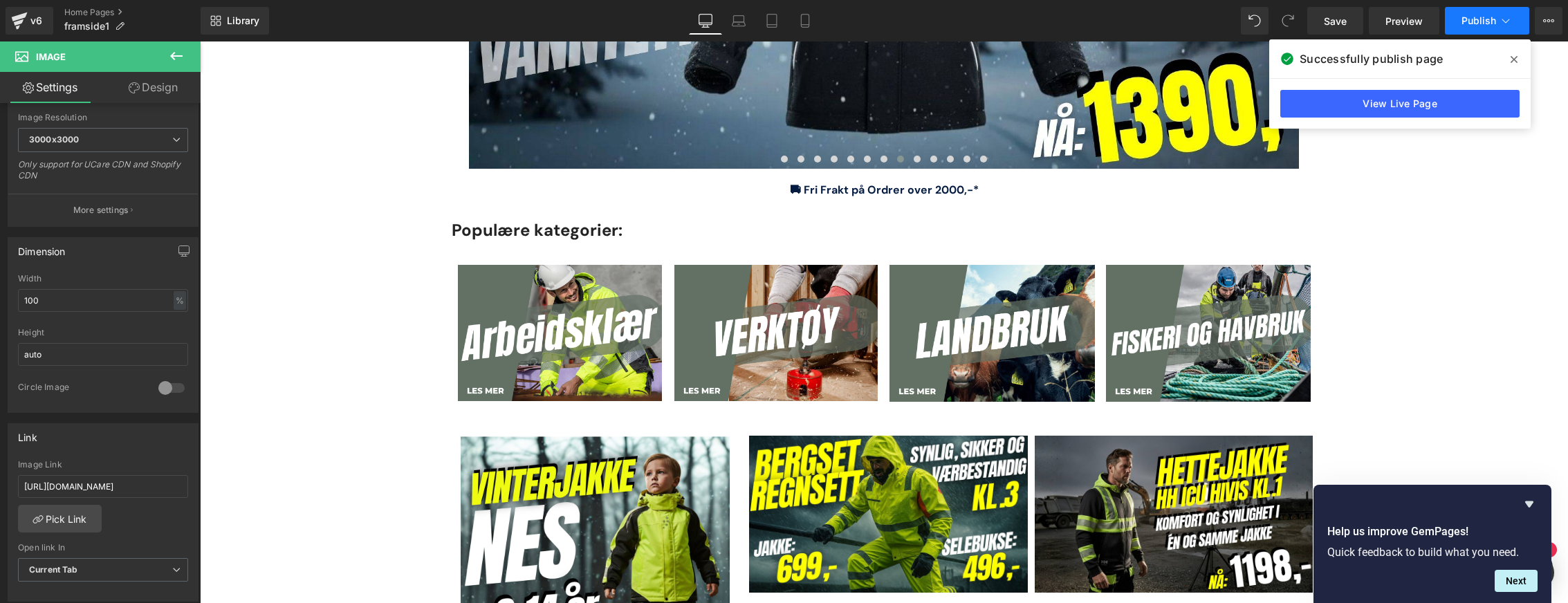
click at [1473, 19] on span "Publish" at bounding box center [1478, 21] width 35 height 11
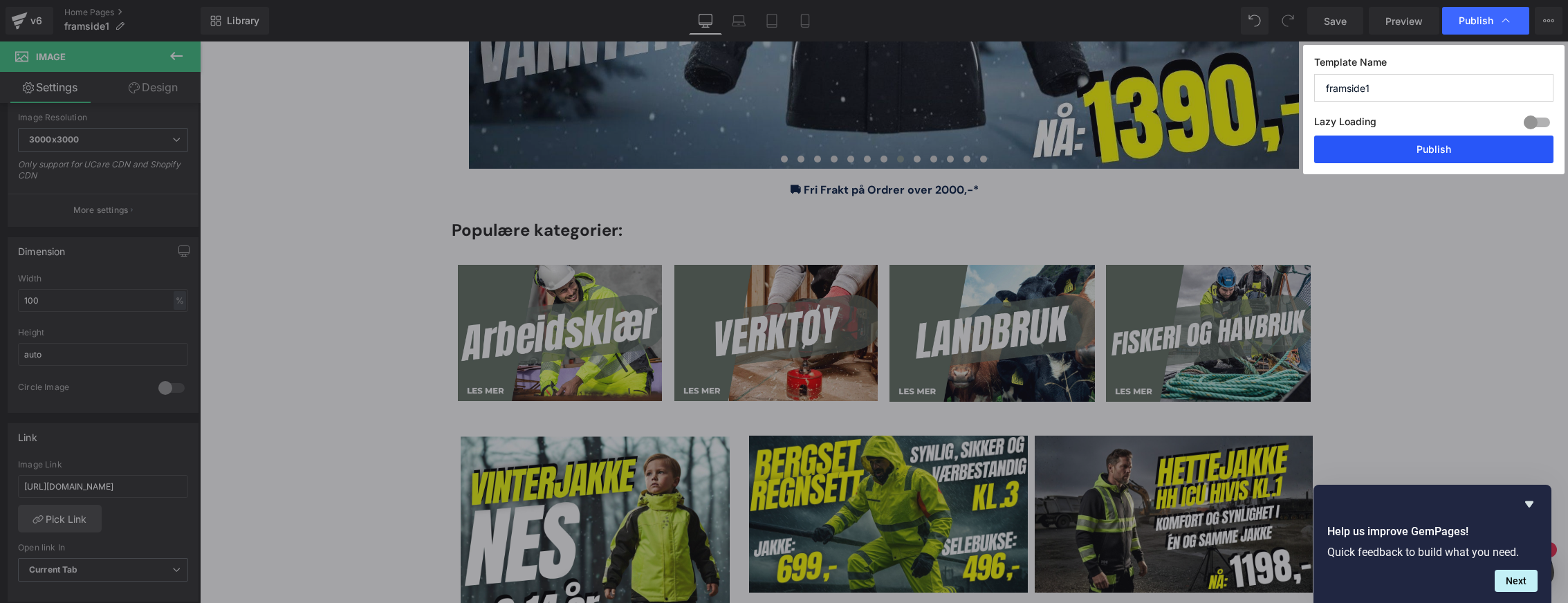
click at [1418, 150] on button "Publish" at bounding box center [1434, 150] width 239 height 27
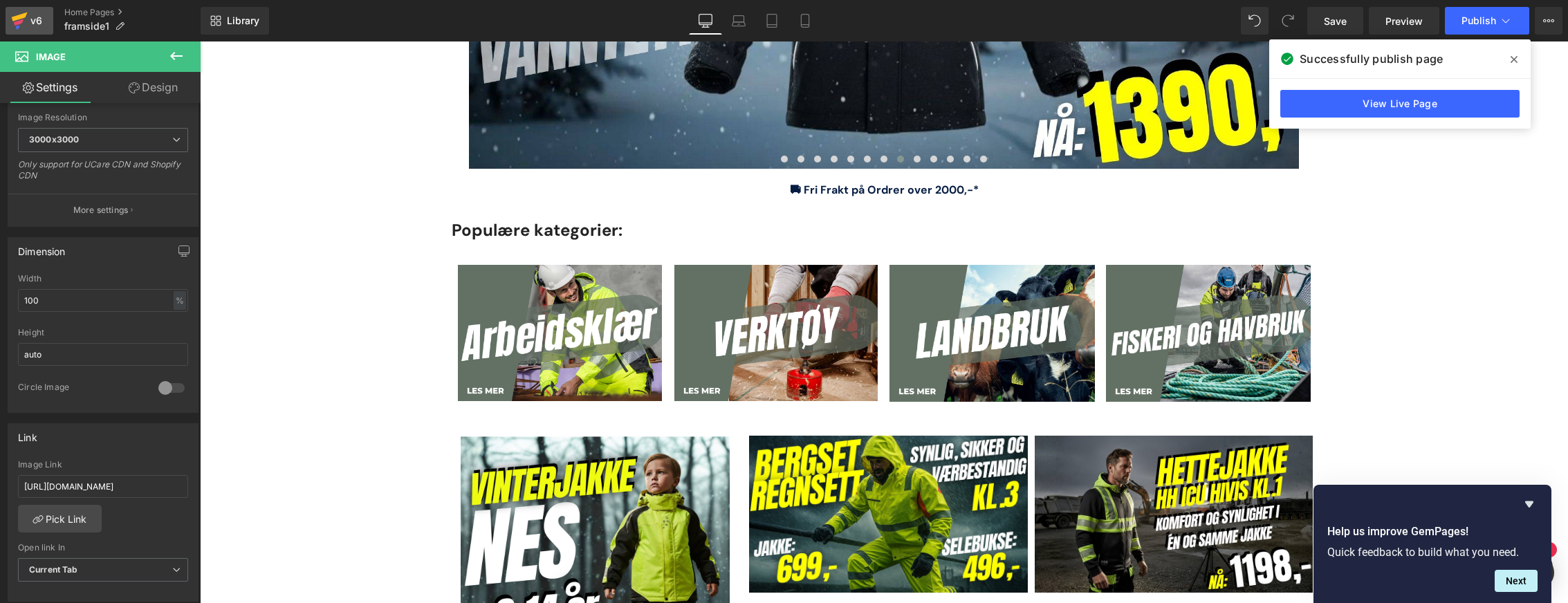
click at [28, 19] on div "v6" at bounding box center [36, 21] width 17 height 18
